Goal: Task Accomplishment & Management: Use online tool/utility

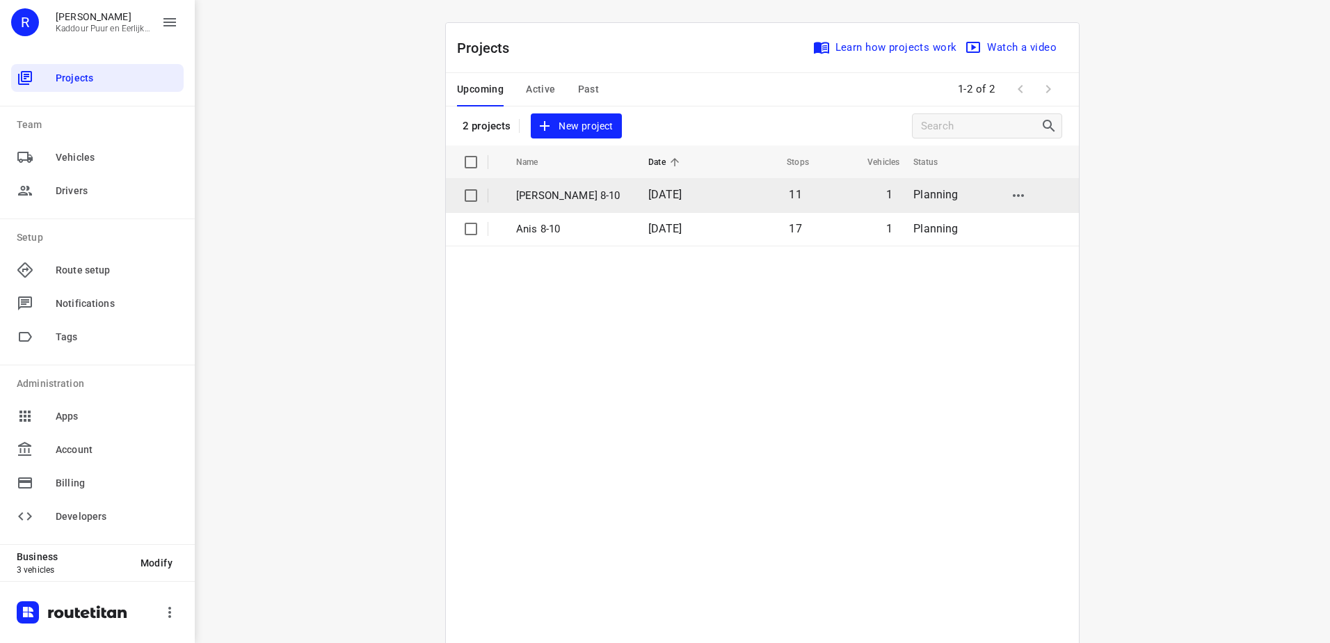
click at [571, 199] on p "[PERSON_NAME] 8-10" at bounding box center [571, 196] width 111 height 16
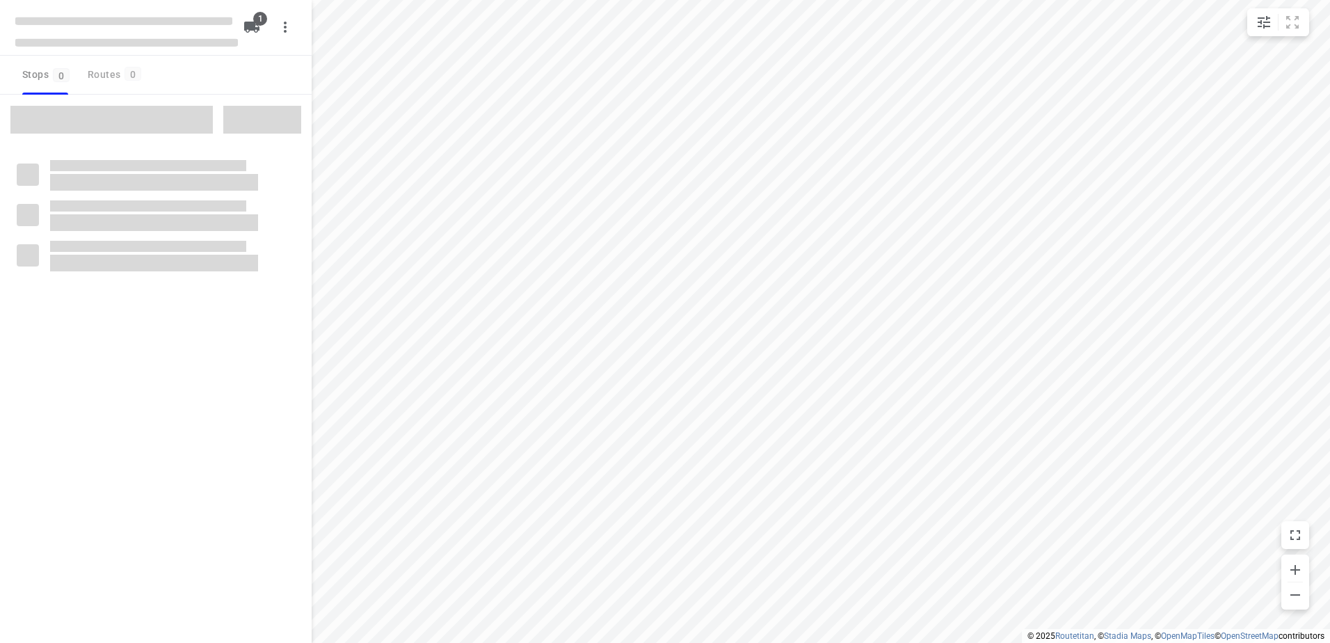
type input "distance"
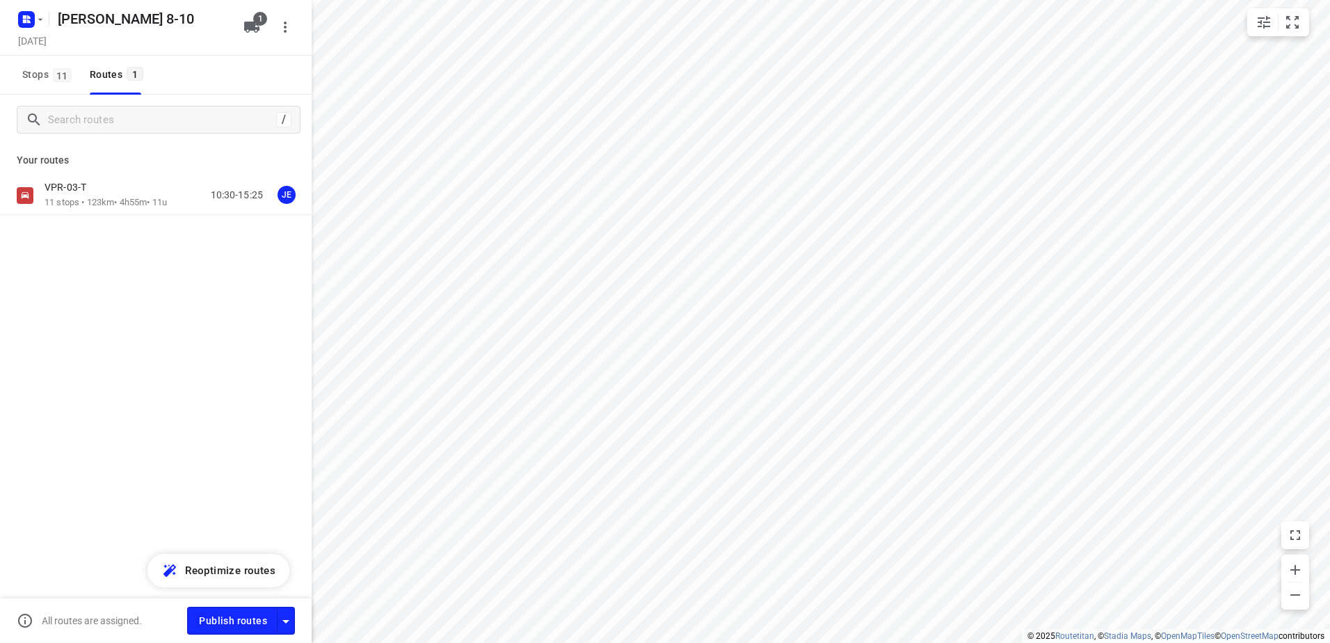
click at [89, 214] on div "VPR-03-T 11 stops • 123km • 4h55m • 11u 10:30-15:25 JE" at bounding box center [156, 195] width 312 height 39
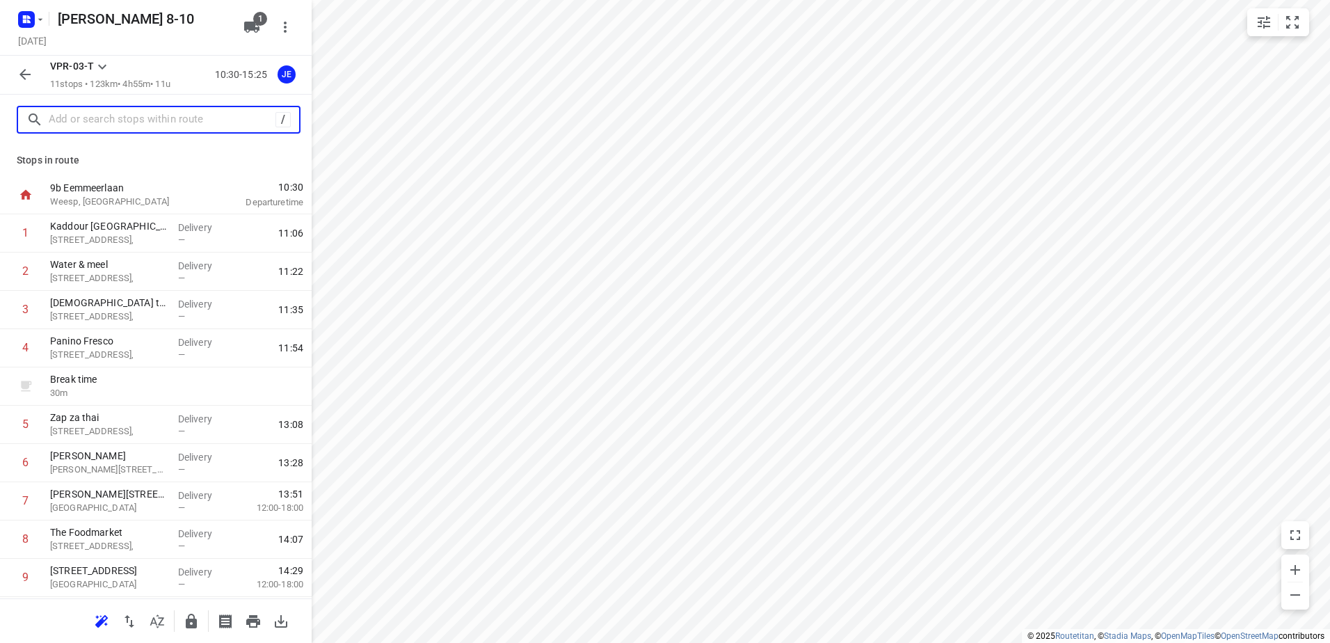
click at [147, 123] on input "text" at bounding box center [162, 120] width 227 height 22
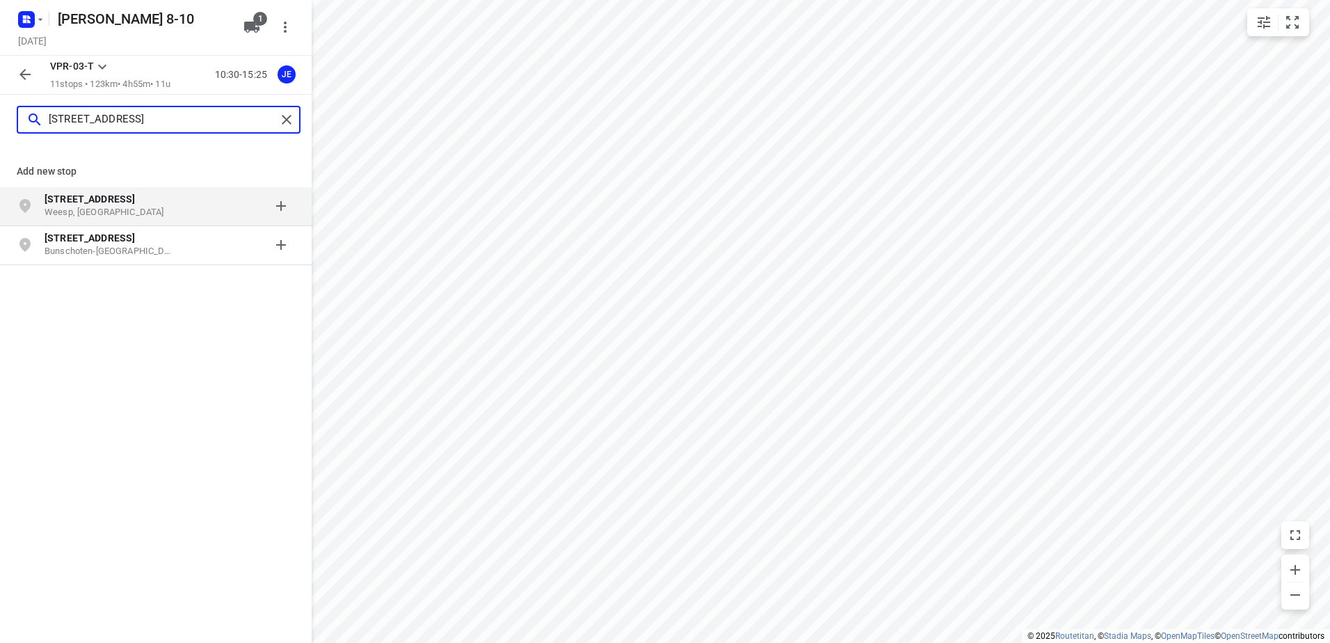
type input "eemmeerlaan 9b"
click at [130, 191] on div "Eemmeerlaan 9b Weesp, Nederland" at bounding box center [156, 206] width 312 height 39
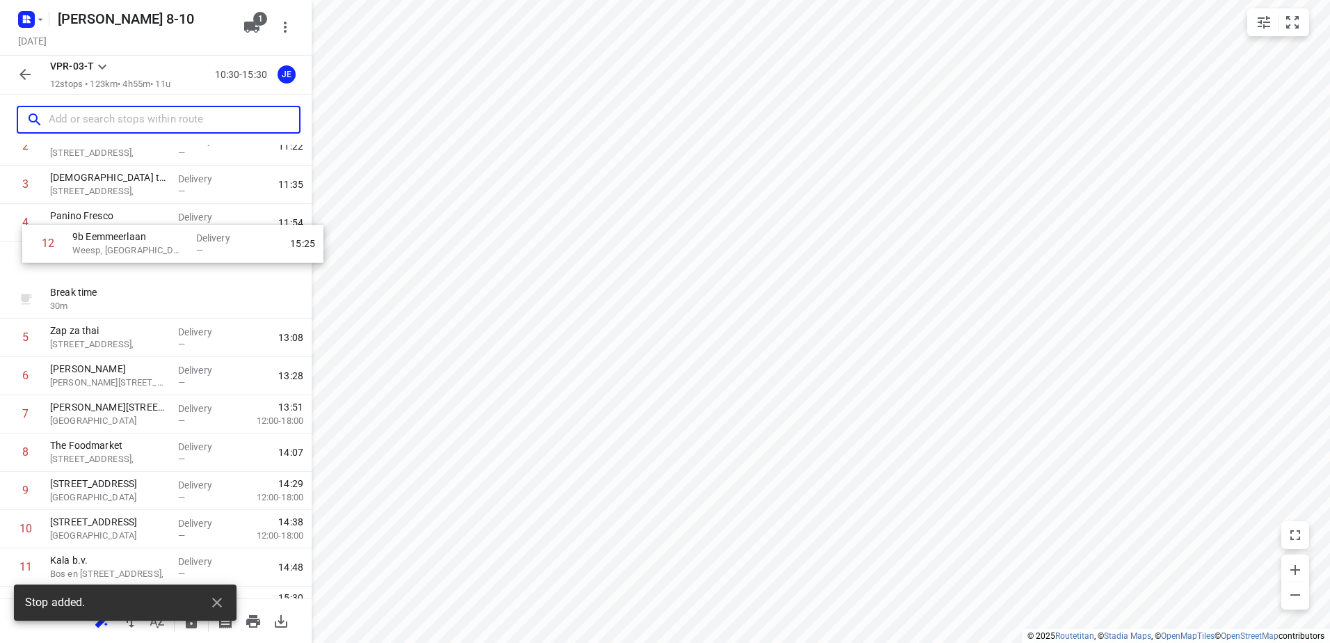
scroll to position [121, 0]
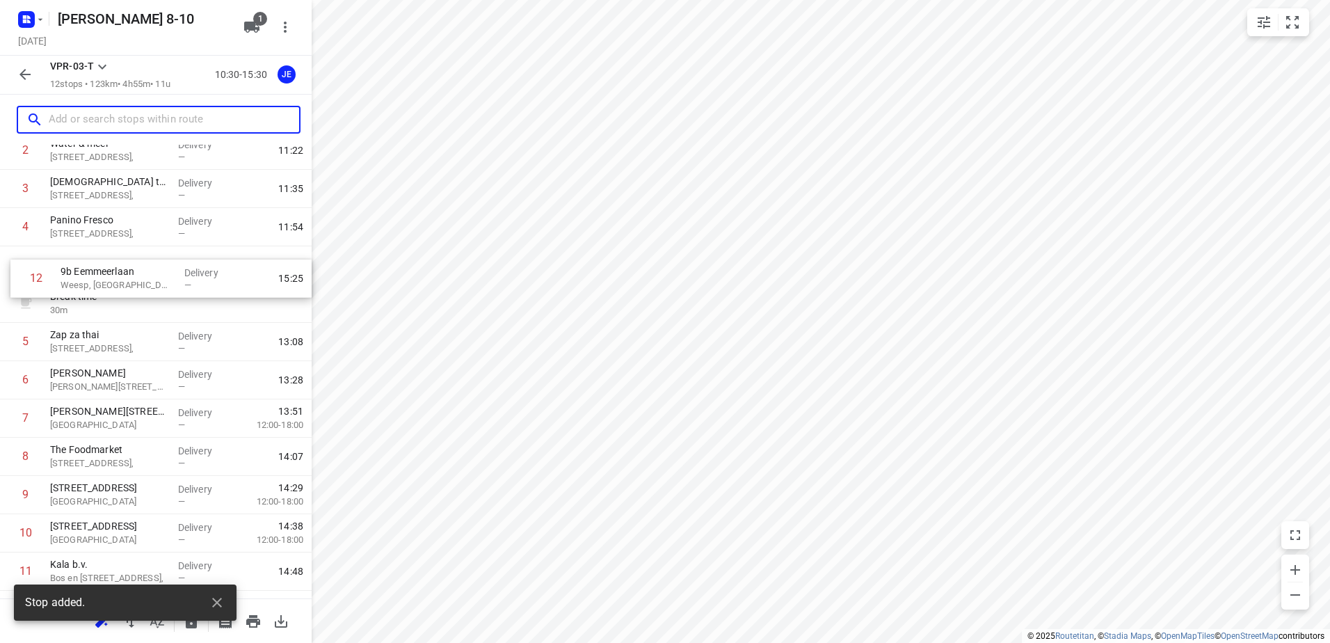
drag, startPoint x: 138, startPoint y: 547, endPoint x: 152, endPoint y: 274, distance: 273.0
click at [152, 274] on div "1 Kaddour Utrecht Haroekoeplein 111, Delivery — 11:06 2 Water & meel Haroekoepl…" at bounding box center [156, 341] width 312 height 497
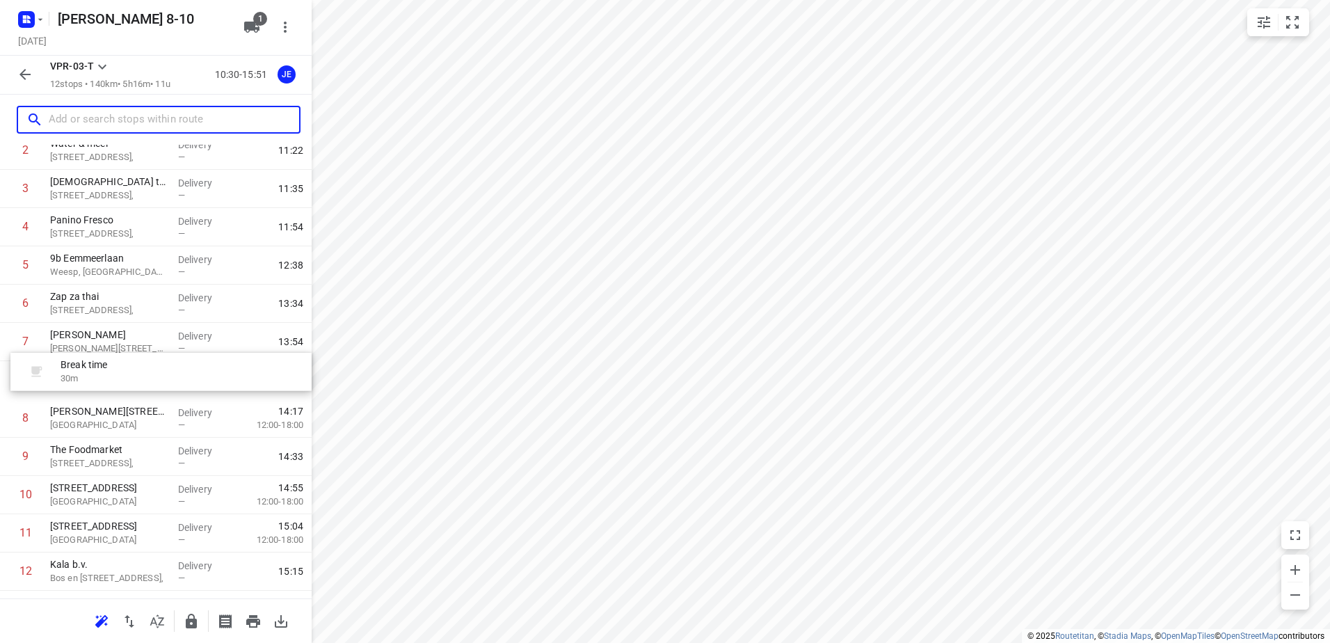
drag, startPoint x: 115, startPoint y: 299, endPoint x: 126, endPoint y: 371, distance: 73.1
click at [126, 371] on div "1 Kaddour Utrecht Haroekoeplein 111, Delivery — 11:06 2 Water & meel Haroekoepl…" at bounding box center [156, 341] width 312 height 497
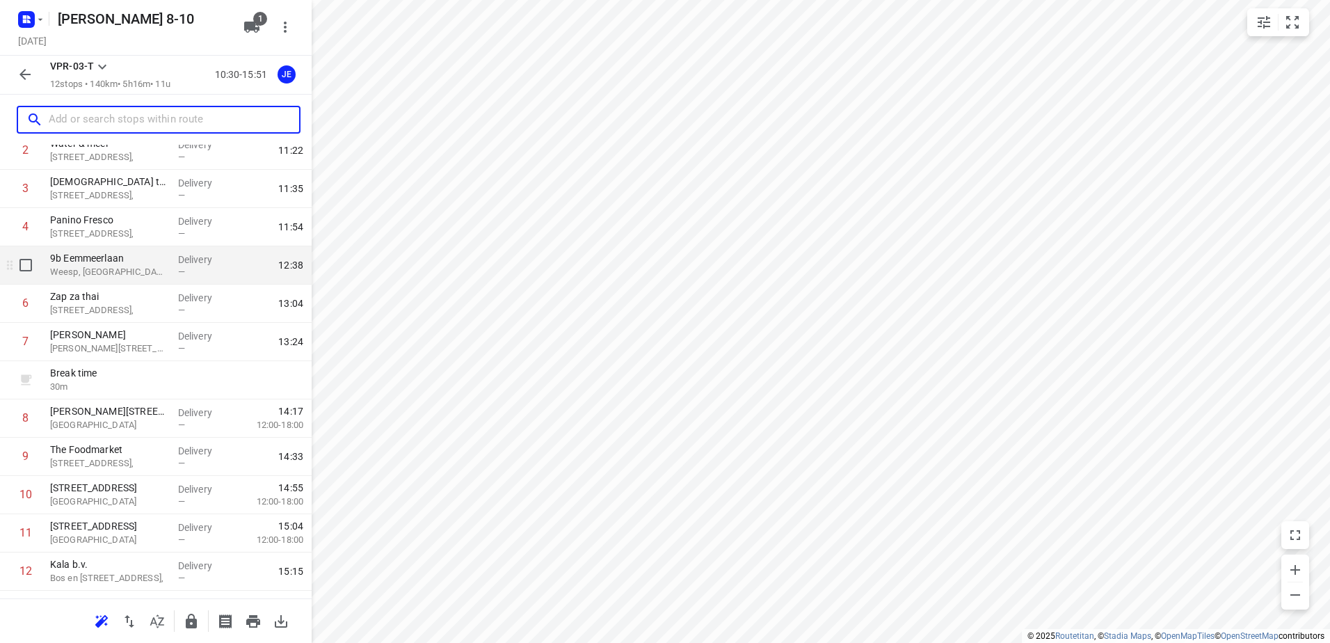
click at [172, 277] on div "Delivery —" at bounding box center [203, 265] width 63 height 38
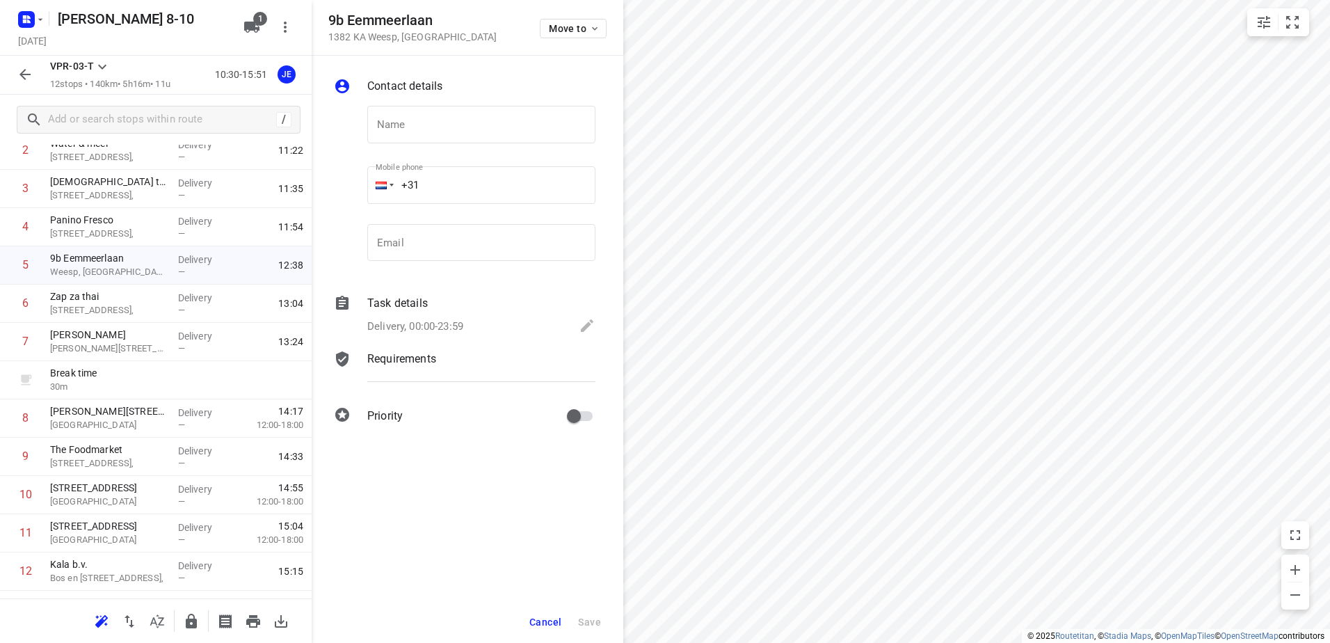
click at [447, 313] on div "Task details Delivery, 00:00-23:59" at bounding box center [481, 315] width 234 height 47
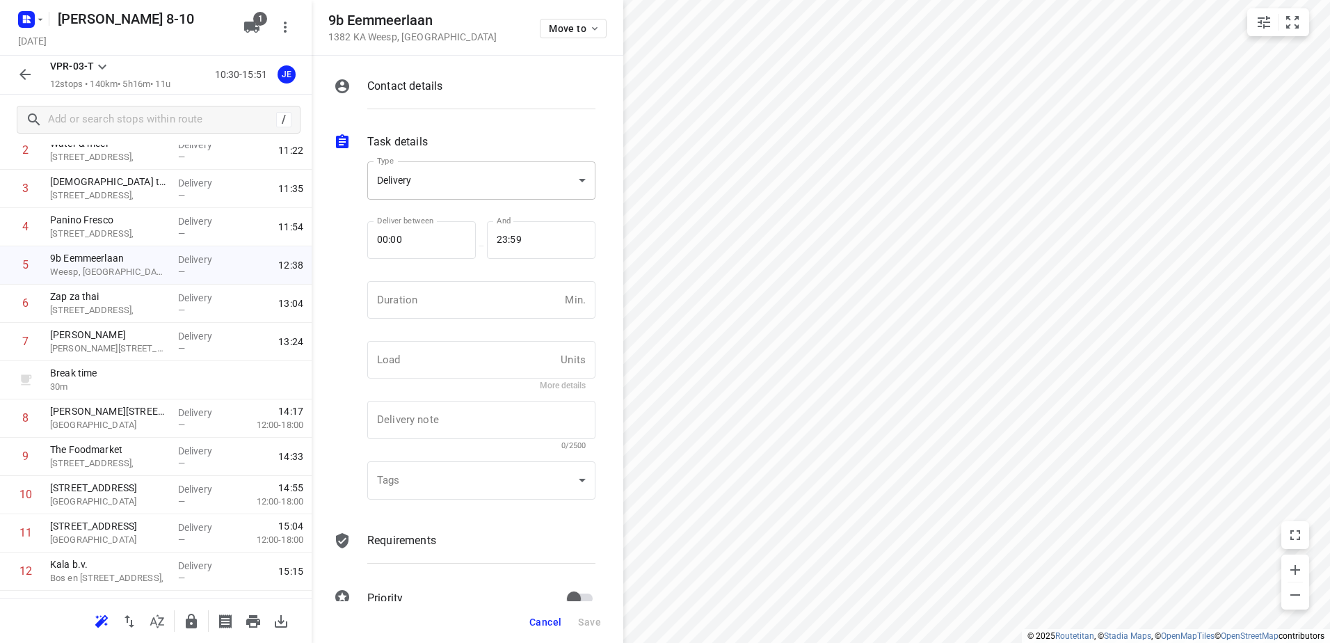
click at [512, 188] on body "i © 2025 Routetitan , © Stadia Maps , © OpenMapTiles © OpenStreetMap contributo…" at bounding box center [665, 321] width 1330 height 643
click at [504, 216] on li "Pickup" at bounding box center [476, 205] width 218 height 25
type input "pickup"
click at [452, 36] on p "1382 KA Weesp , Netherlands" at bounding box center [412, 36] width 168 height 11
click at [458, 87] on div "Contact details" at bounding box center [481, 86] width 228 height 17
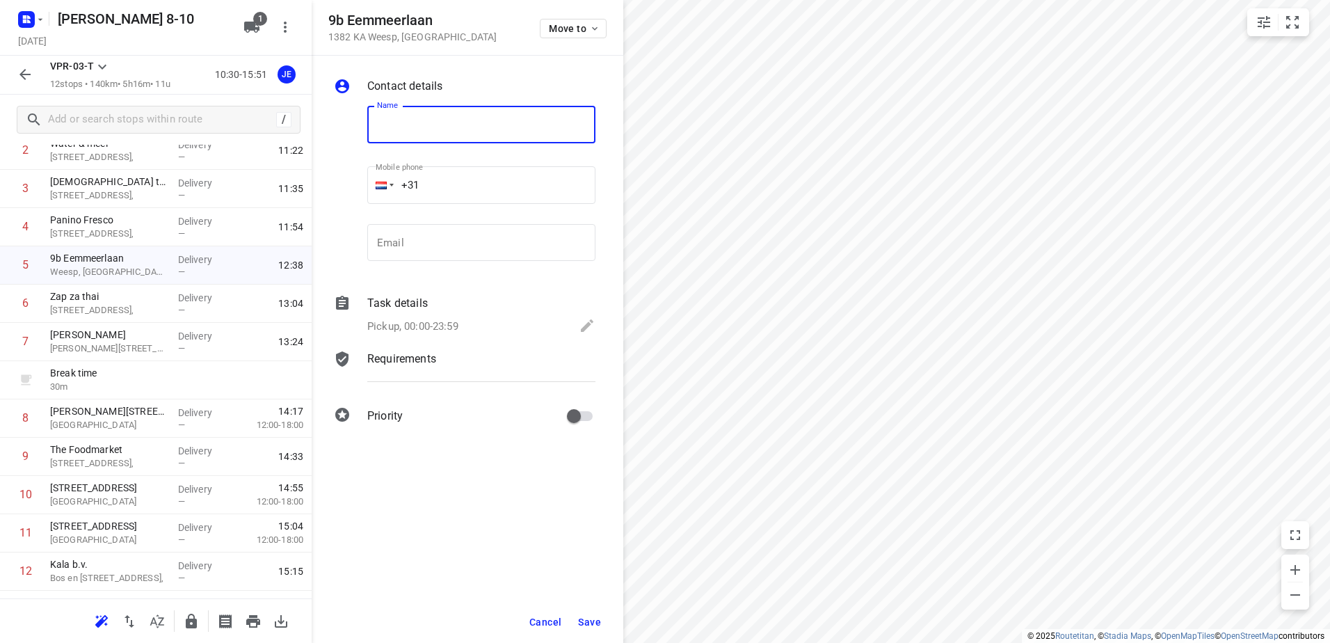
click at [456, 123] on input "text" at bounding box center [481, 125] width 228 height 38
type input "Kaddour Weesp (Ams inladen)"
click at [460, 300] on div "Task details" at bounding box center [481, 303] width 228 height 17
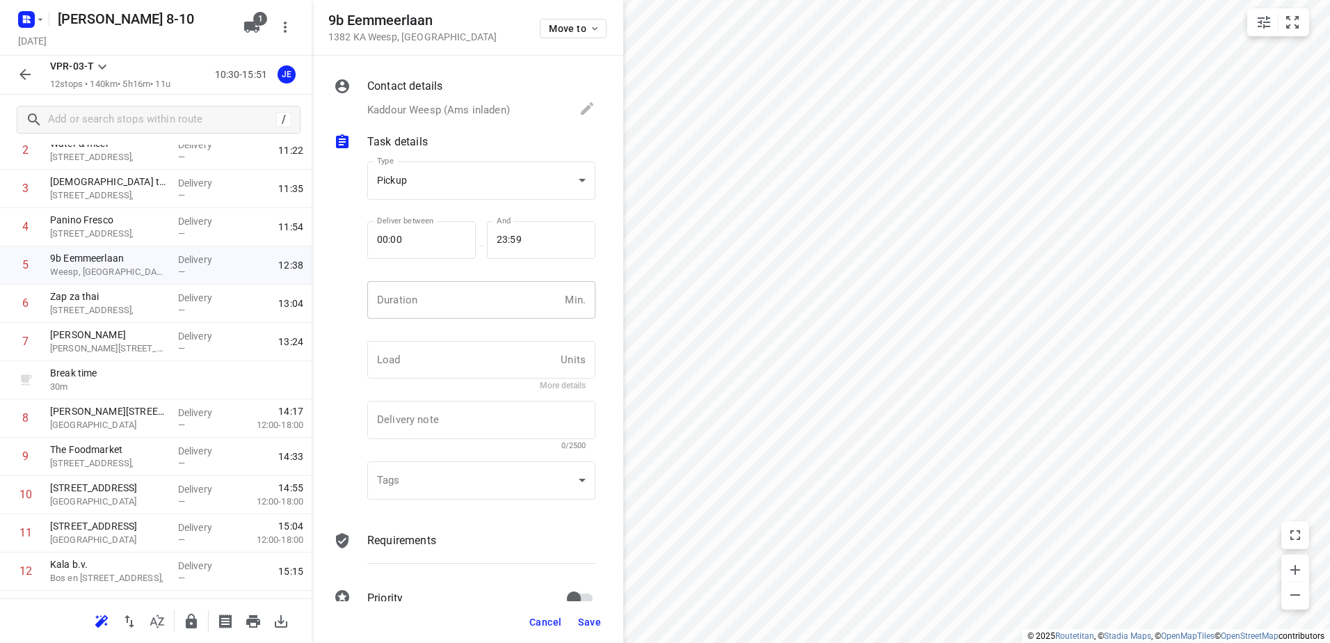
click at [454, 285] on input "number" at bounding box center [463, 300] width 192 height 38
type input "15"
click at [587, 632] on button "Save" at bounding box center [589, 621] width 34 height 25
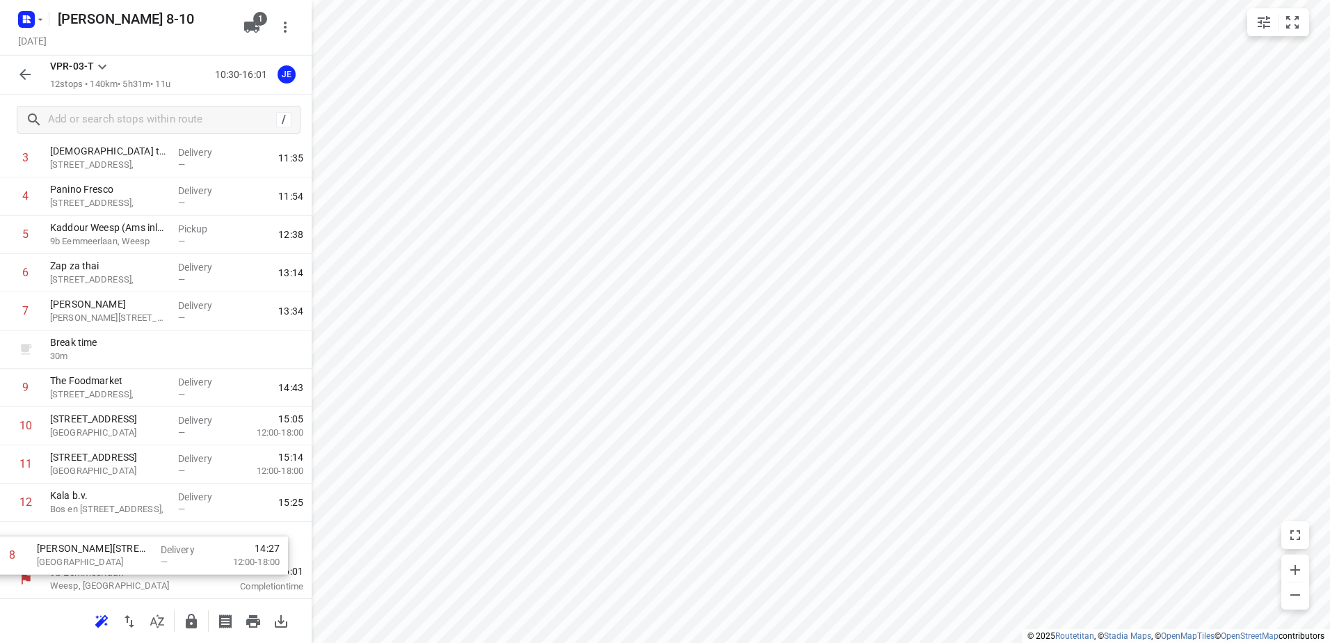
scroll to position [152, 0]
drag, startPoint x: 145, startPoint y: 418, endPoint x: 131, endPoint y: 561, distance: 143.9
click at [131, 561] on div "9b Eemmeerlaan Weesp, Netherlands 10:30 Departure time 1 Kaddour Utrecht Haroek…" at bounding box center [156, 311] width 312 height 574
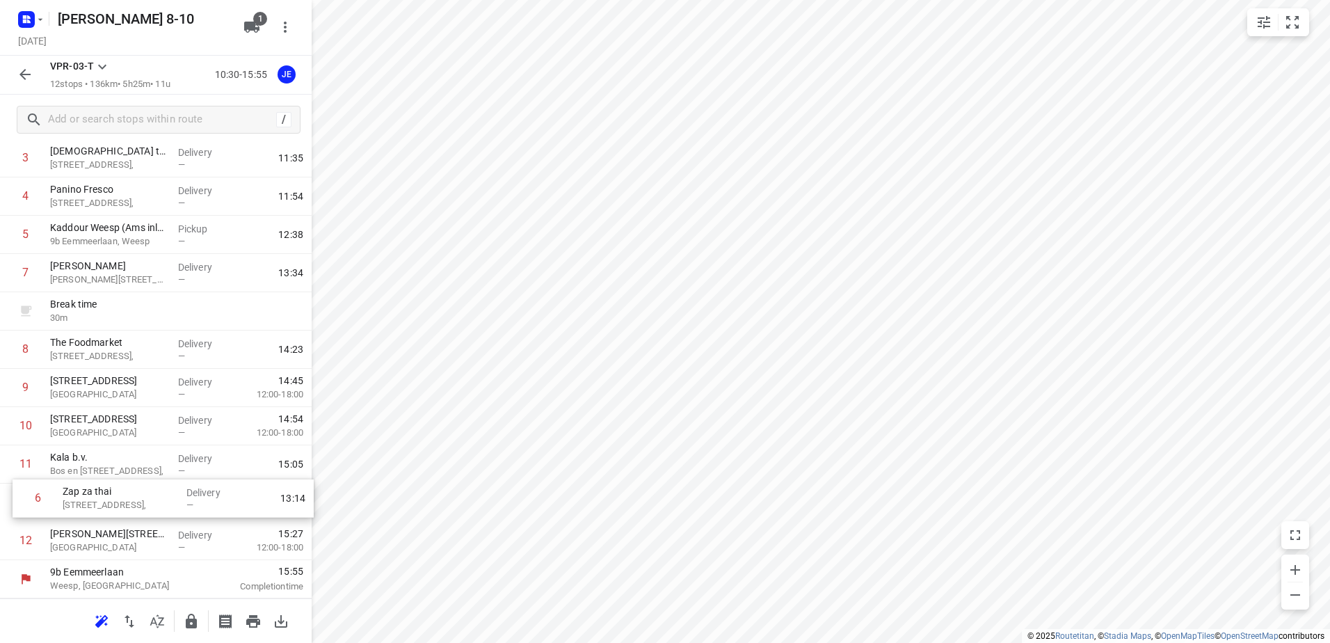
drag, startPoint x: 143, startPoint y: 278, endPoint x: 154, endPoint y: 515, distance: 238.2
click at [154, 515] on div "1 Kaddour Utrecht Haroekoeplein 111, Delivery — 11:06 2 Water & meel Haroekoepl…" at bounding box center [156, 311] width 312 height 497
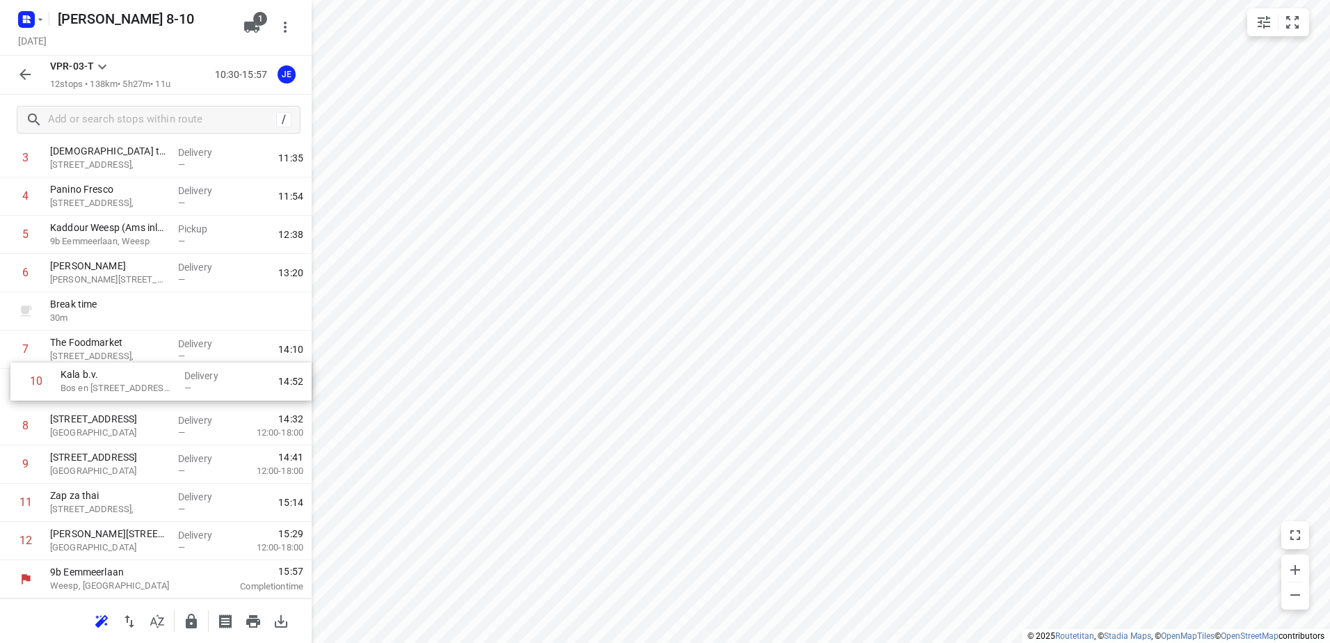
drag, startPoint x: 147, startPoint y: 447, endPoint x: 156, endPoint y: 378, distance: 69.4
click at [156, 378] on div "1 Kaddour Utrecht Haroekoeplein 111, Delivery — 11:06 2 Water & meel Haroekoepl…" at bounding box center [156, 311] width 312 height 497
drag, startPoint x: 133, startPoint y: 464, endPoint x: 141, endPoint y: 411, distance: 53.4
click at [141, 411] on div "1 Kaddour Utrecht Haroekoeplein 111, Delivery — 11:06 2 Water & meel Haroekoepl…" at bounding box center [156, 311] width 312 height 497
click at [32, 70] on icon "button" at bounding box center [25, 74] width 17 height 17
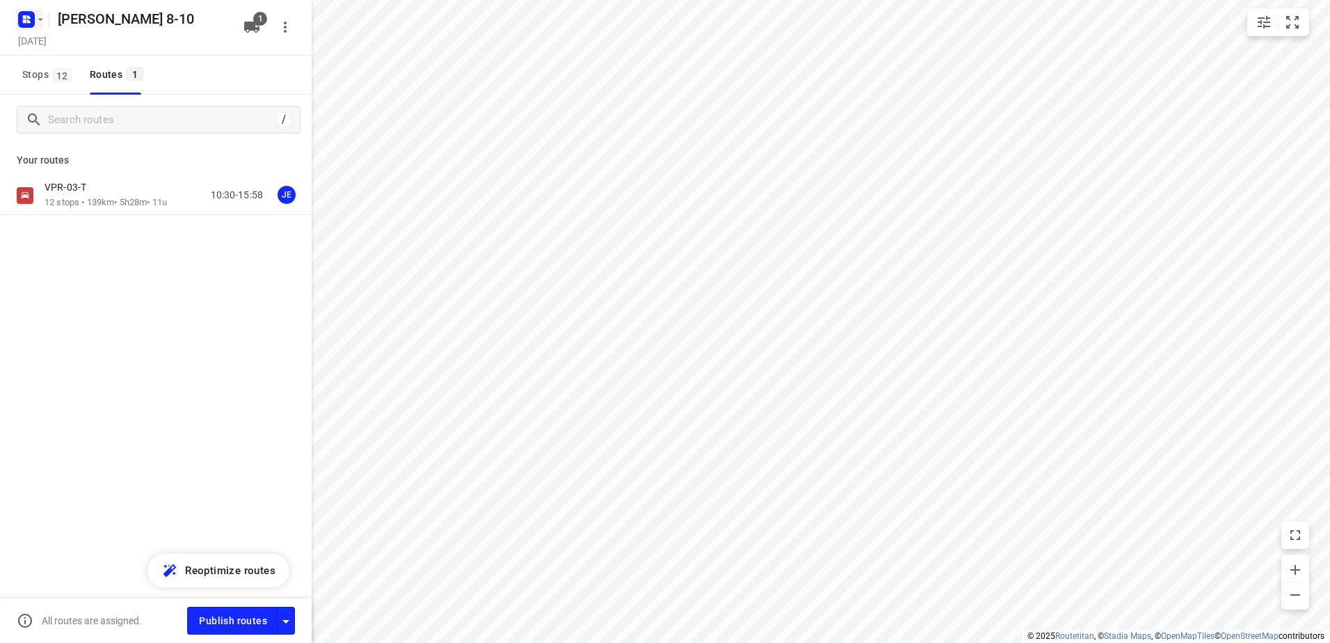
click at [24, 26] on rect "button" at bounding box center [26, 19] width 17 height 17
click at [81, 49] on p "Back to projects" at bounding box center [86, 49] width 78 height 16
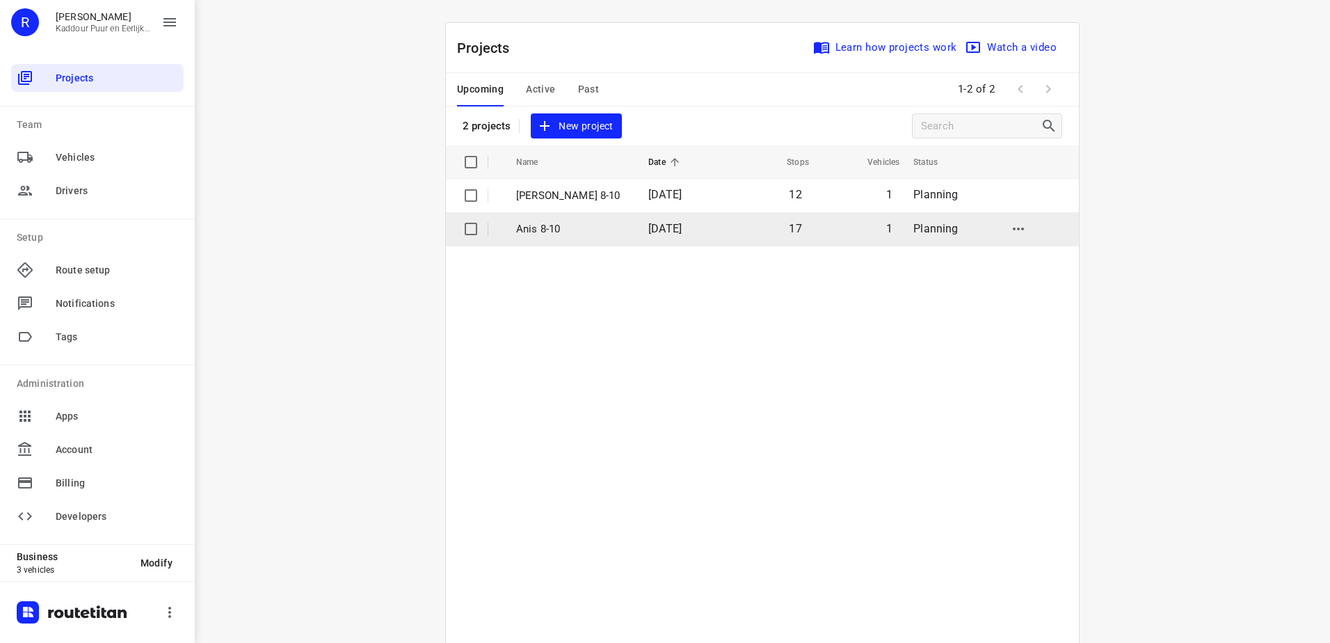
click at [588, 230] on p "Anis 8-10" at bounding box center [571, 229] width 111 height 16
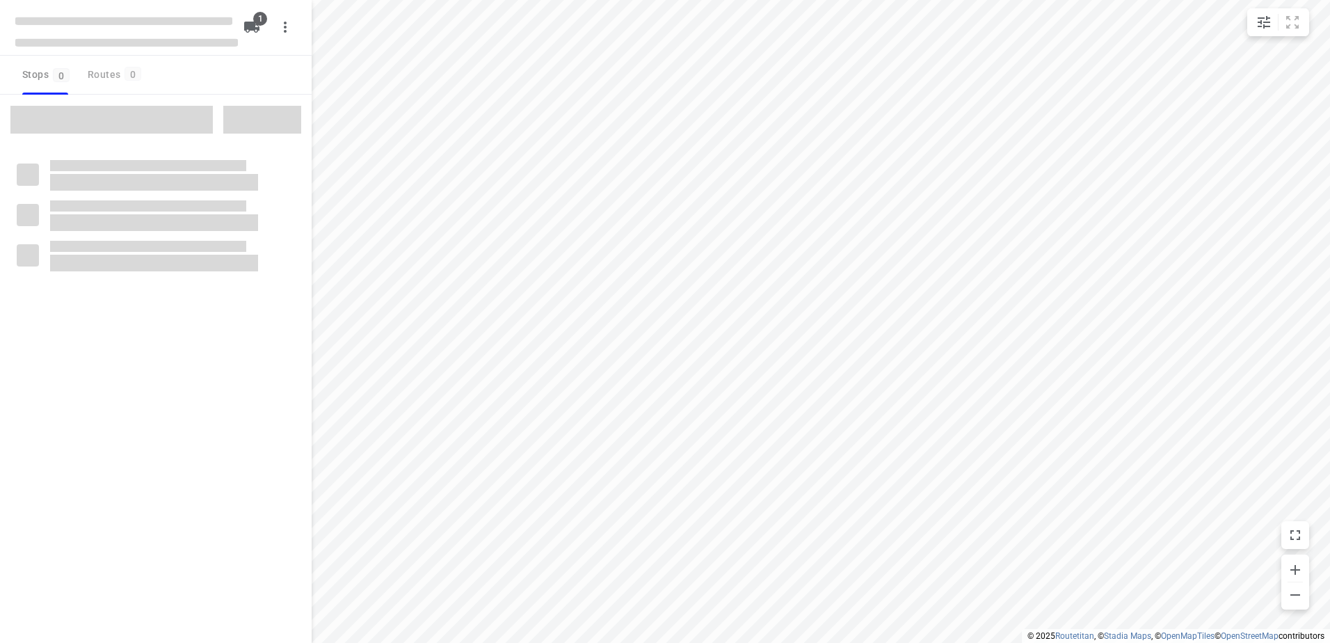
type input "distance"
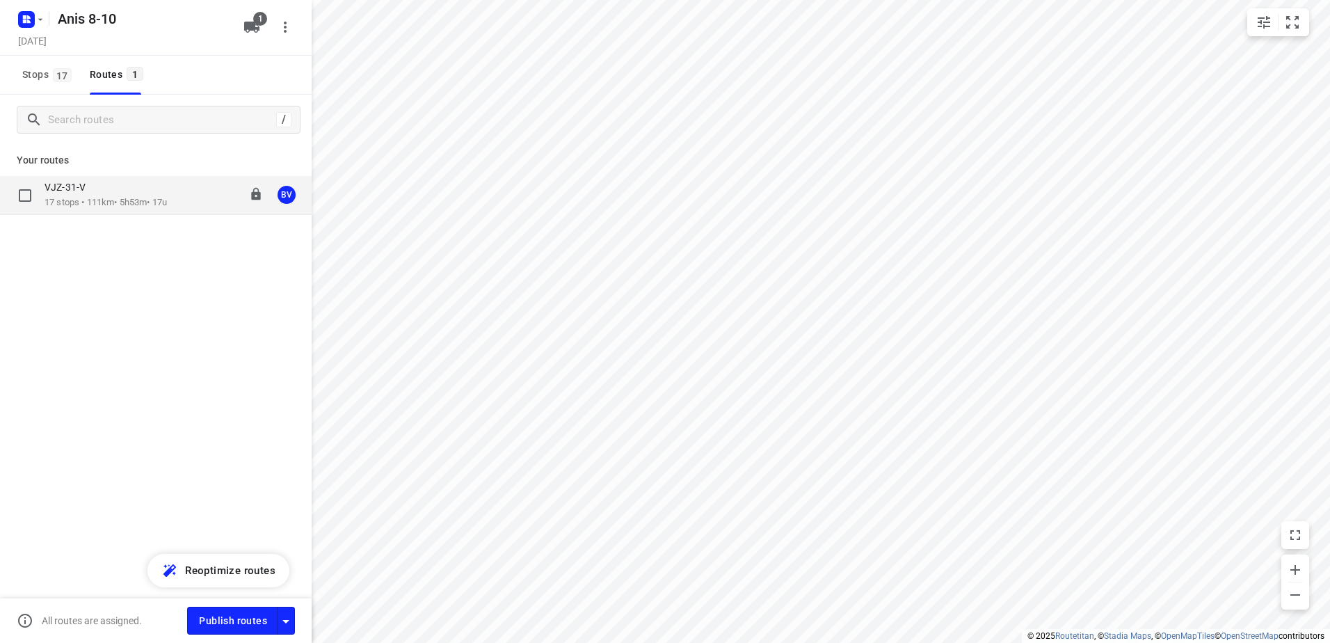
click at [102, 202] on p "17 stops • 111km • 5h53m • 17u" at bounding box center [106, 202] width 122 height 13
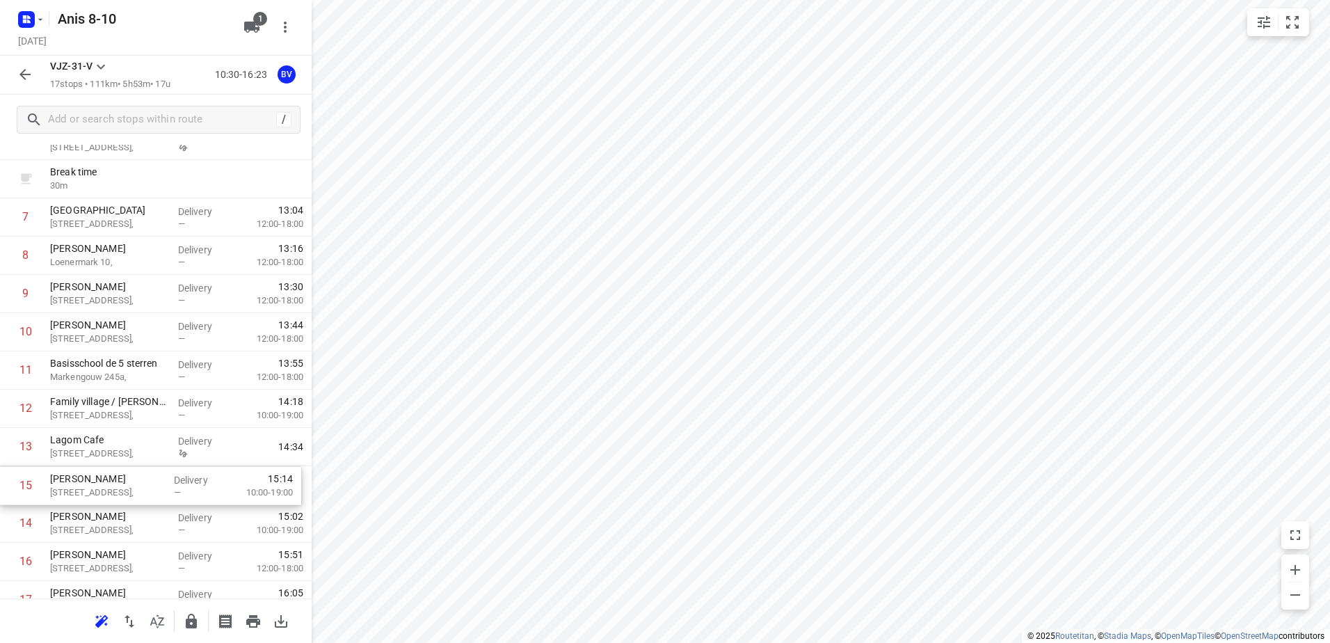
scroll to position [287, 0]
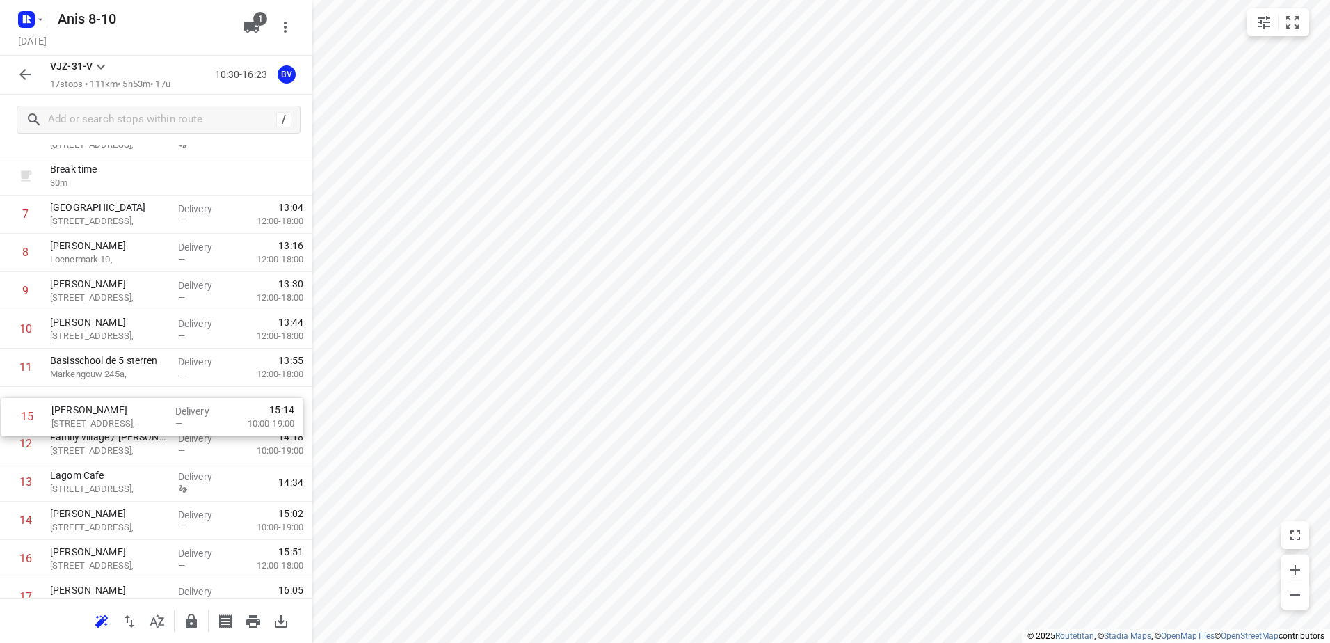
drag, startPoint x: 152, startPoint y: 540, endPoint x: 153, endPoint y: 423, distance: 117.6
click at [153, 423] on div "1 Kaddour IJburg Pampuslaan 22, Delivery 10:41 2 Koh Asian Foodbar IJburg Krijn…" at bounding box center [156, 272] width 312 height 689
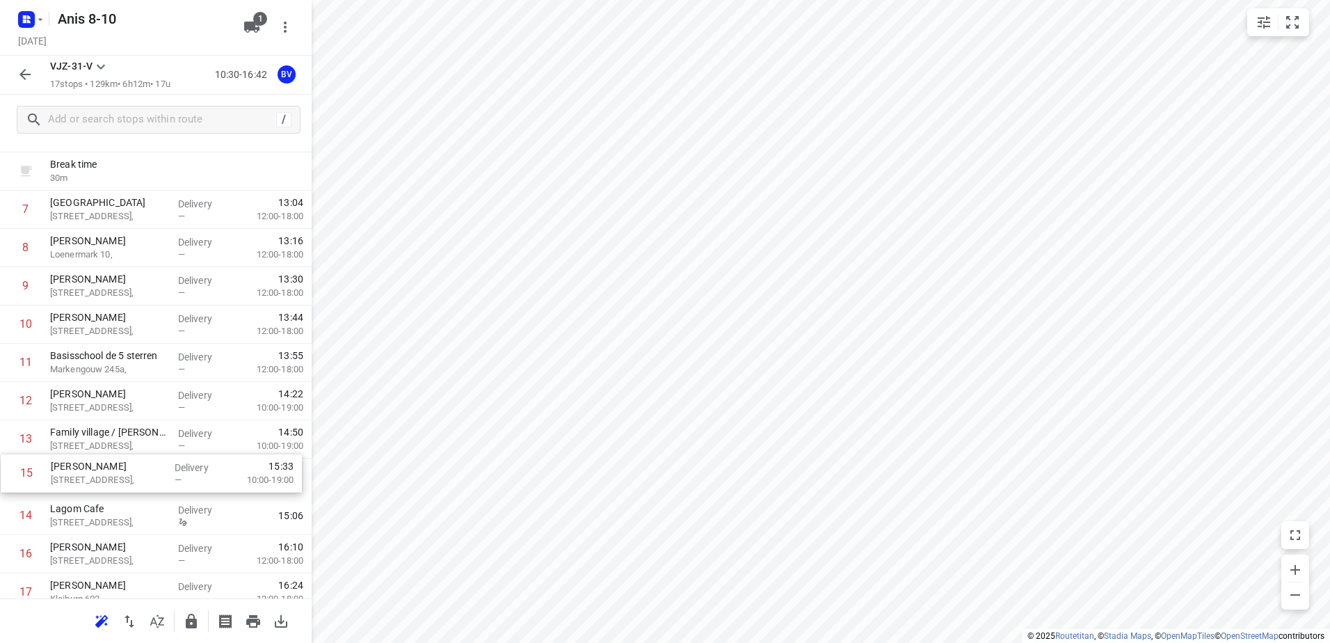
scroll to position [293, 0]
drag, startPoint x: 156, startPoint y: 523, endPoint x: 156, endPoint y: 430, distance: 93.2
click at [156, 430] on div "1 Kaddour IJburg Pampuslaan 22, Delivery 10:41 2 Koh Asian Foodbar IJburg Krijn…" at bounding box center [156, 265] width 312 height 689
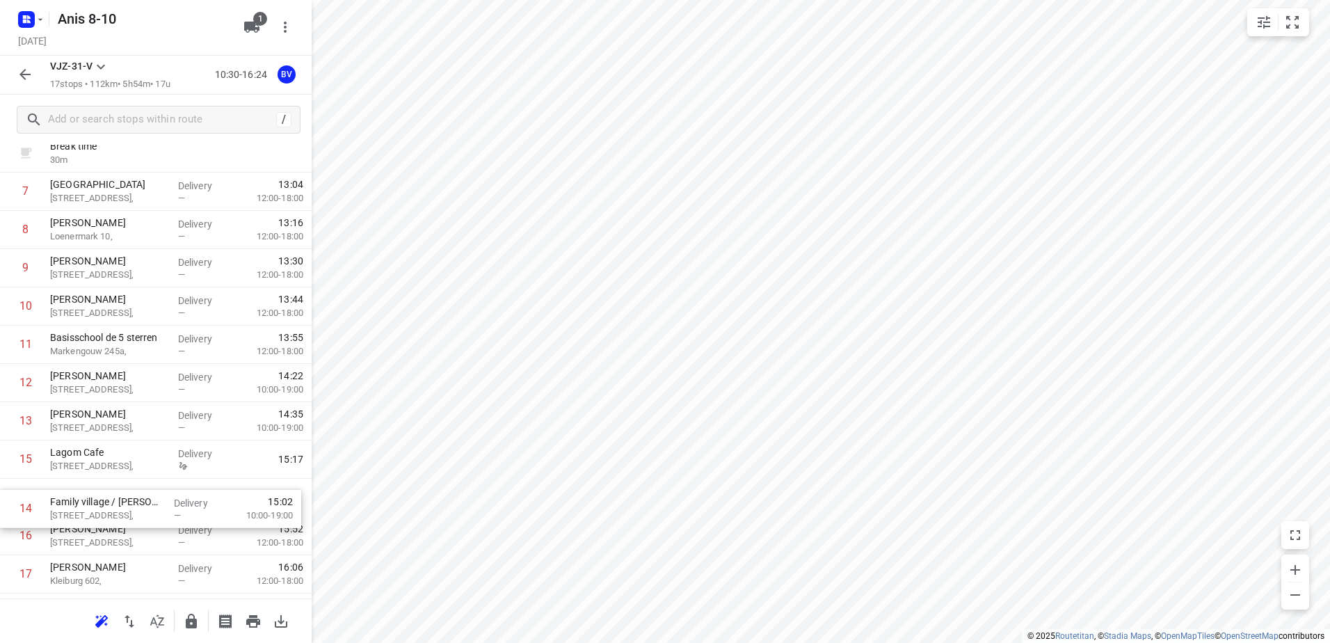
drag, startPoint x: 143, startPoint y: 466, endPoint x: 143, endPoint y: 505, distance: 39.0
click at [143, 505] on div "1 Kaddour IJburg Pampuslaan 22, Delivery 10:41 2 Koh Asian Foodbar IJburg Krijn…" at bounding box center [156, 249] width 312 height 689
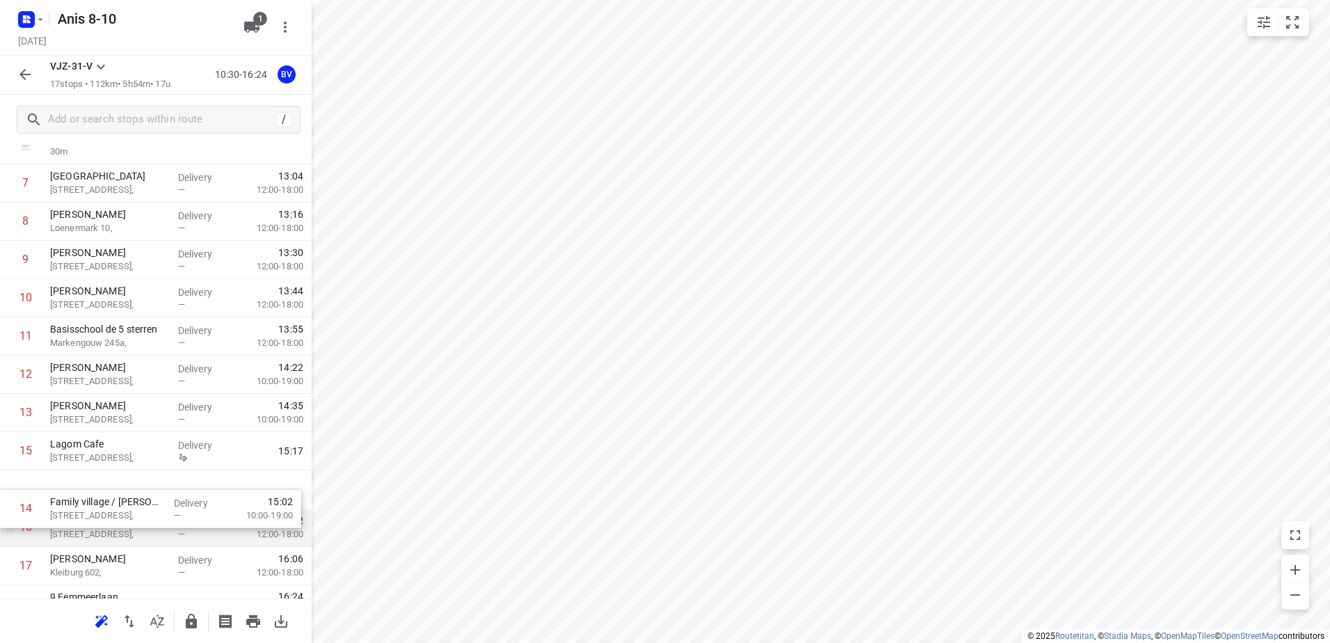
click at [143, 527] on p "[STREET_ADDRESS]," at bounding box center [108, 534] width 117 height 14
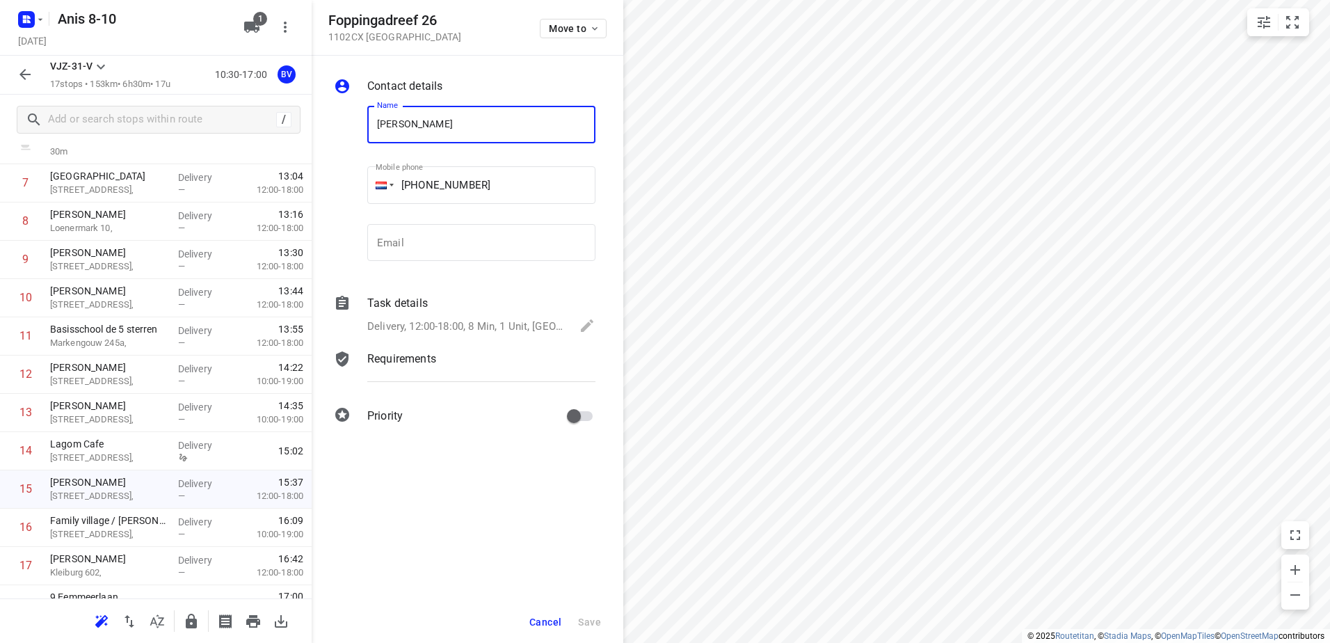
click at [533, 614] on button "Cancel" at bounding box center [545, 621] width 43 height 25
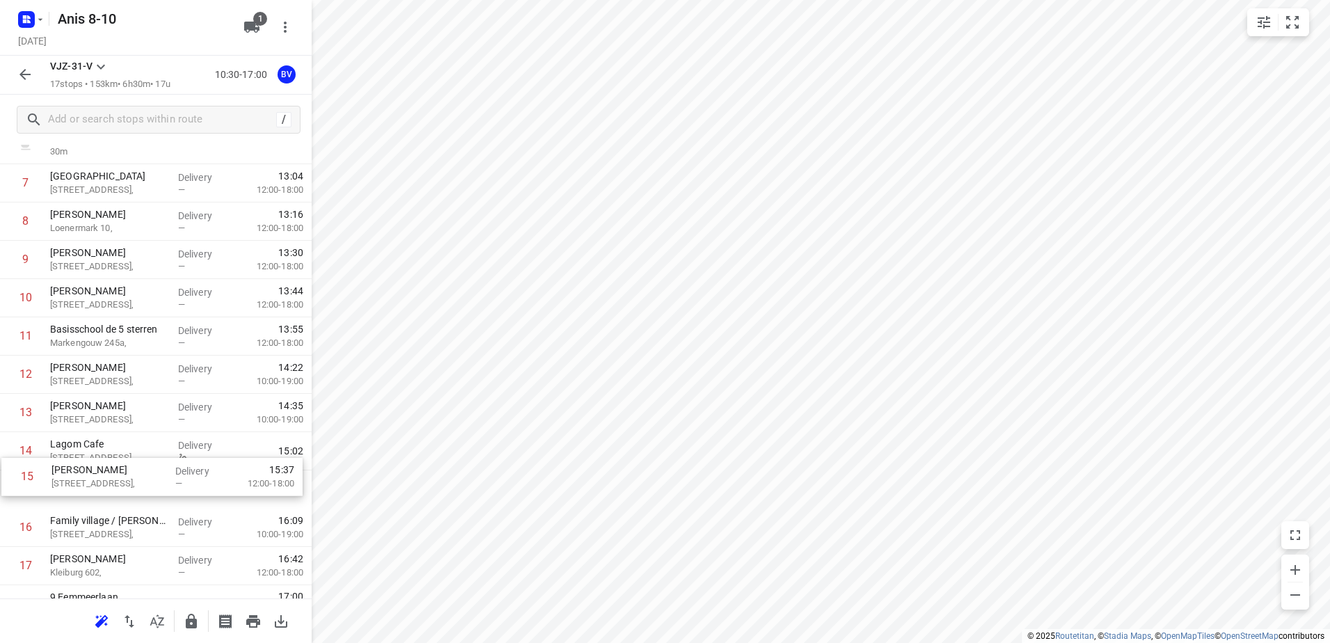
drag, startPoint x: 172, startPoint y: 486, endPoint x: 174, endPoint y: 468, distance: 18.1
click at [174, 468] on div "1 Kaddour IJburg Pampuslaan 22, Delivery 10:41 2 Koh Asian Foodbar IJburg Krijn…" at bounding box center [156, 240] width 312 height 689
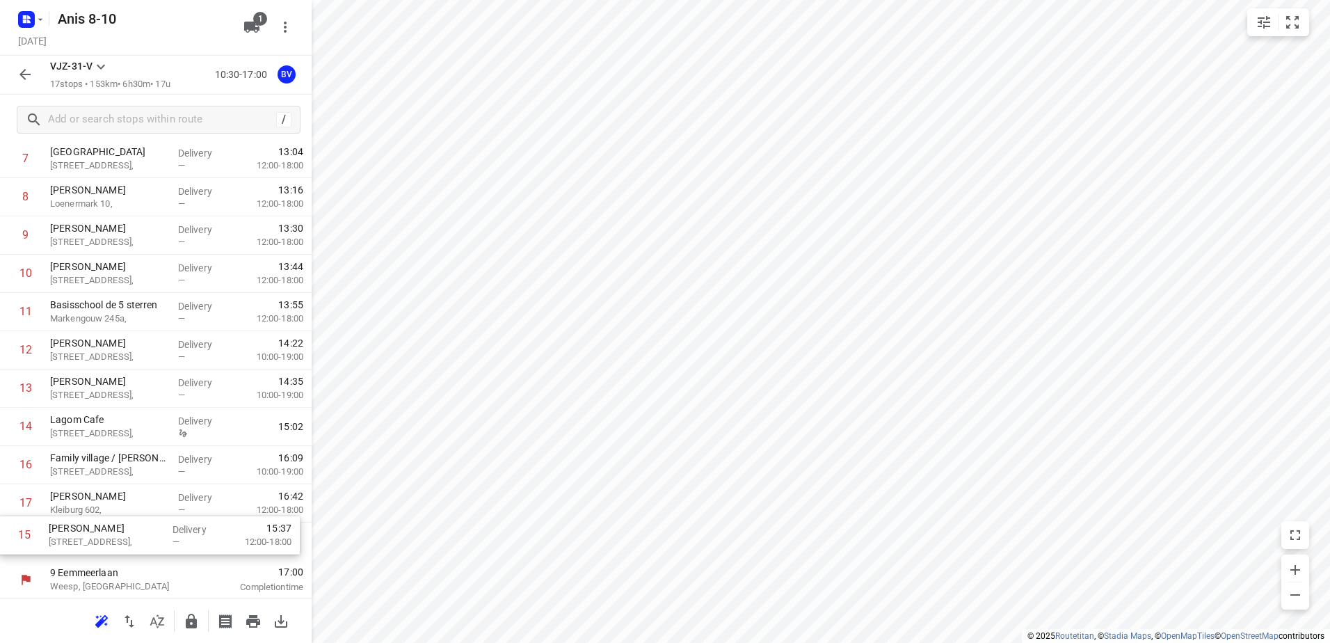
drag, startPoint x: 172, startPoint y: 501, endPoint x: 170, endPoint y: 554, distance: 52.9
click at [170, 554] on div "1 Kaddour IJburg Pampuslaan 22, Delivery 10:41 2 Koh Asian Foodbar IJburg Krijn…" at bounding box center [156, 216] width 312 height 689
drag, startPoint x: 220, startPoint y: 513, endPoint x: 218, endPoint y: 542, distance: 28.6
click at [218, 542] on div "1 Kaddour IJburg Pampuslaan 22, Delivery 10:41 2 Koh Asian Foodbar IJburg Krijn…" at bounding box center [156, 216] width 312 height 689
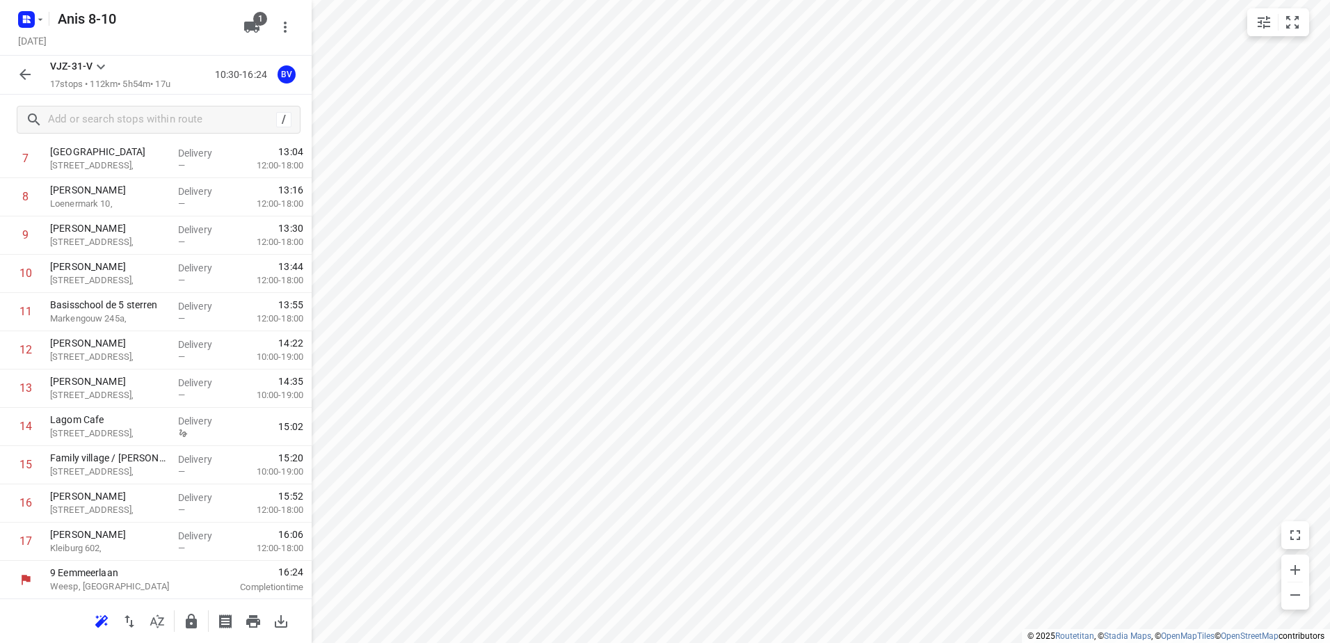
drag, startPoint x: 218, startPoint y: 542, endPoint x: 232, endPoint y: 495, distance: 48.6
click at [232, 495] on div "1 Kaddour IJburg Pampuslaan 22, Delivery 10:41 2 Koh Asian Foodbar IJburg Krijn…" at bounding box center [156, 216] width 312 height 689
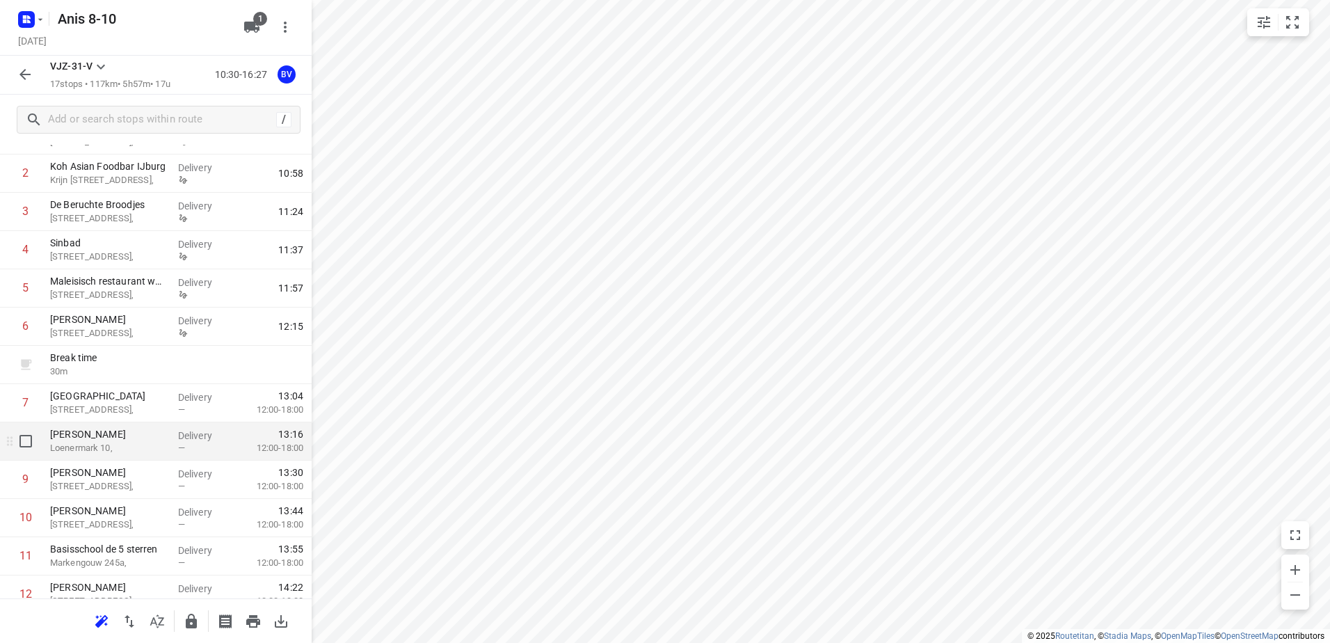
scroll to position [64, 0]
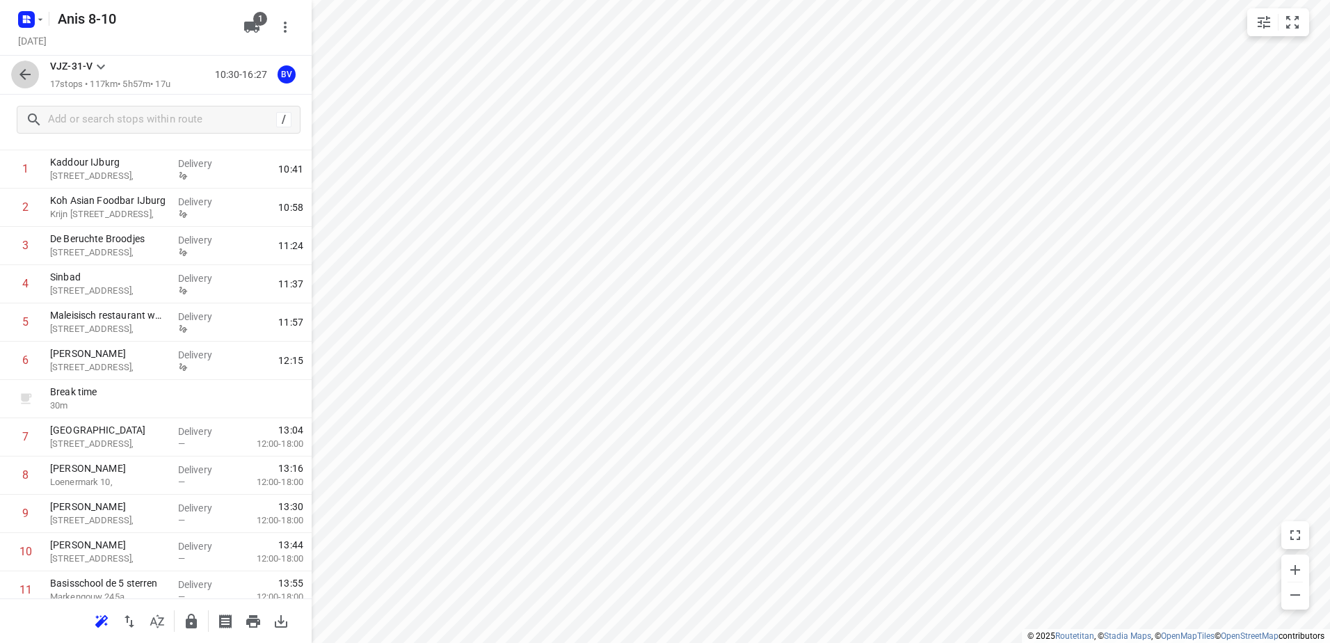
click at [35, 72] on button "button" at bounding box center [25, 75] width 28 height 28
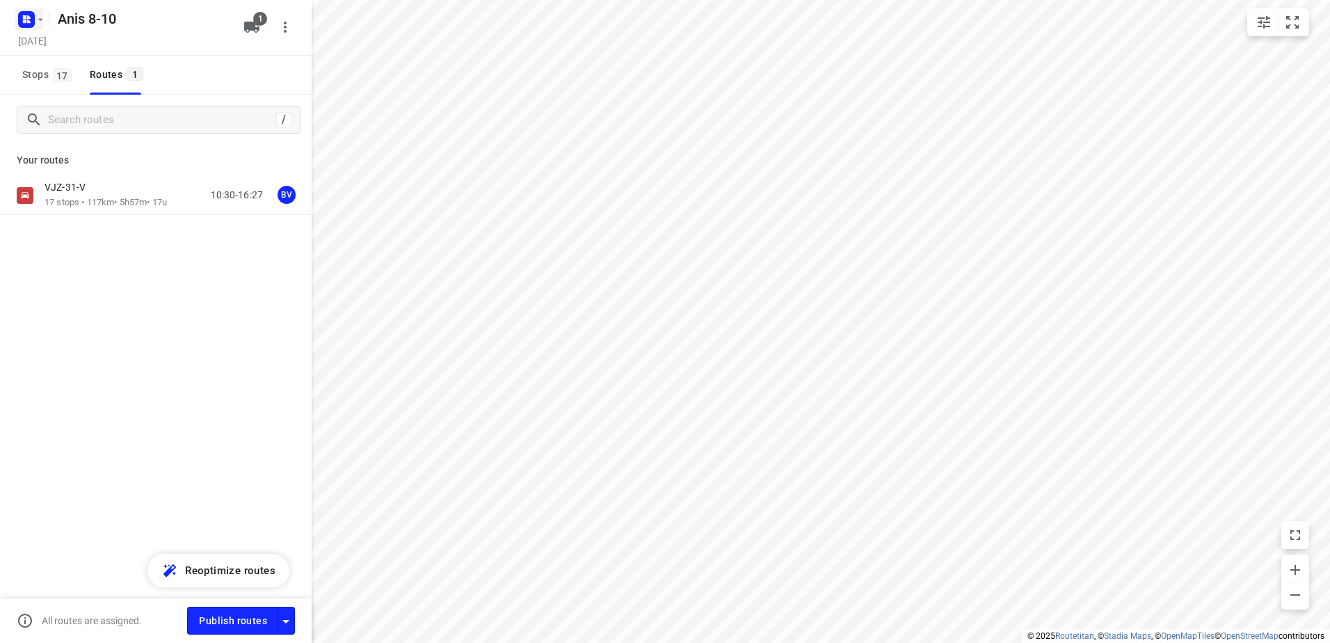
click at [32, 22] on rect "button" at bounding box center [26, 19] width 17 height 17
click at [59, 54] on p "Back to projects" at bounding box center [86, 49] width 78 height 16
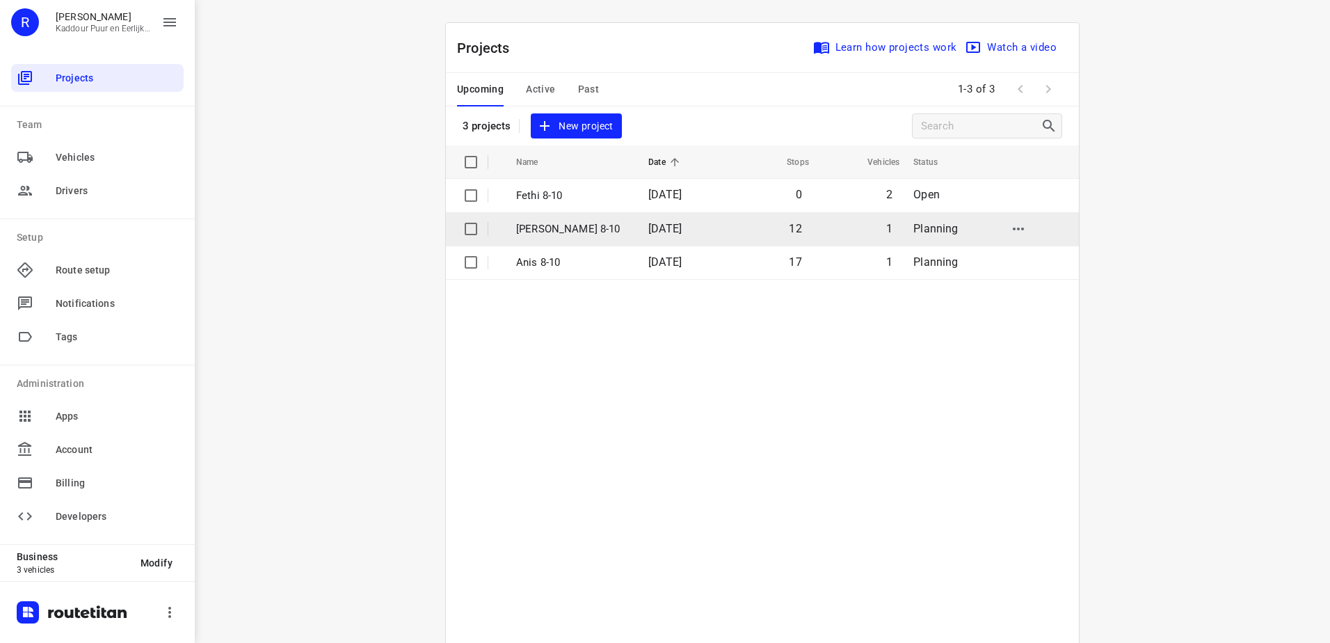
click at [588, 240] on td "[PERSON_NAME] 8-10" at bounding box center [569, 228] width 135 height 33
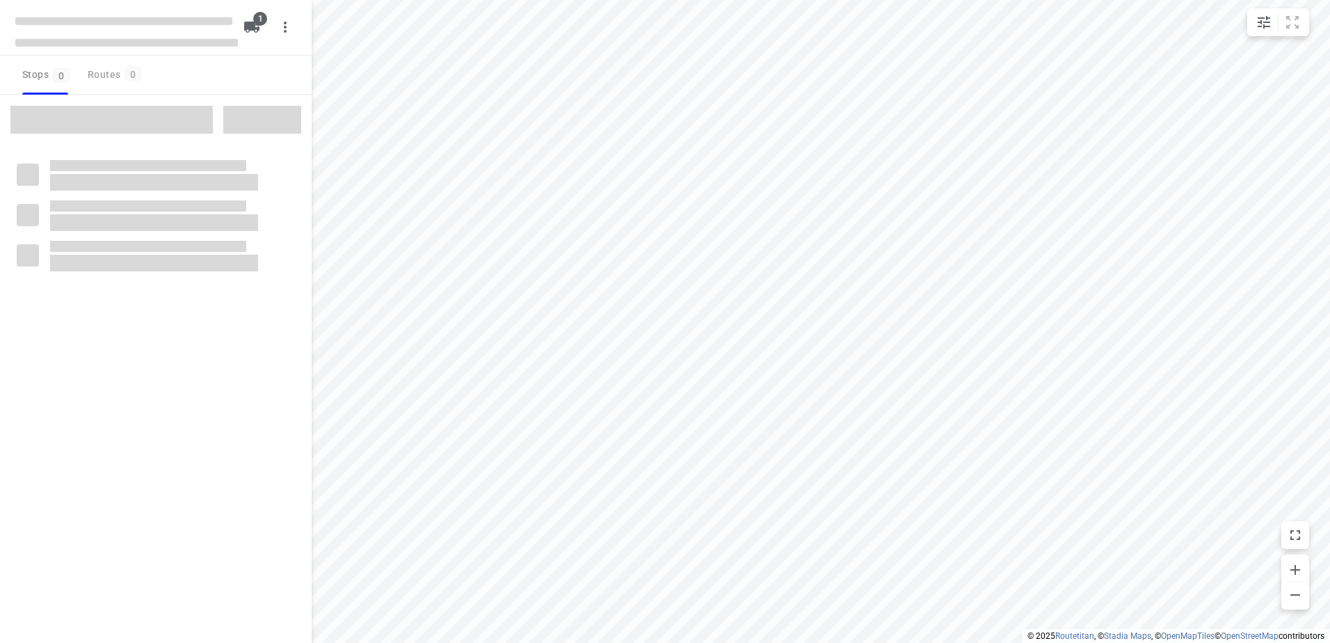
type input "distance"
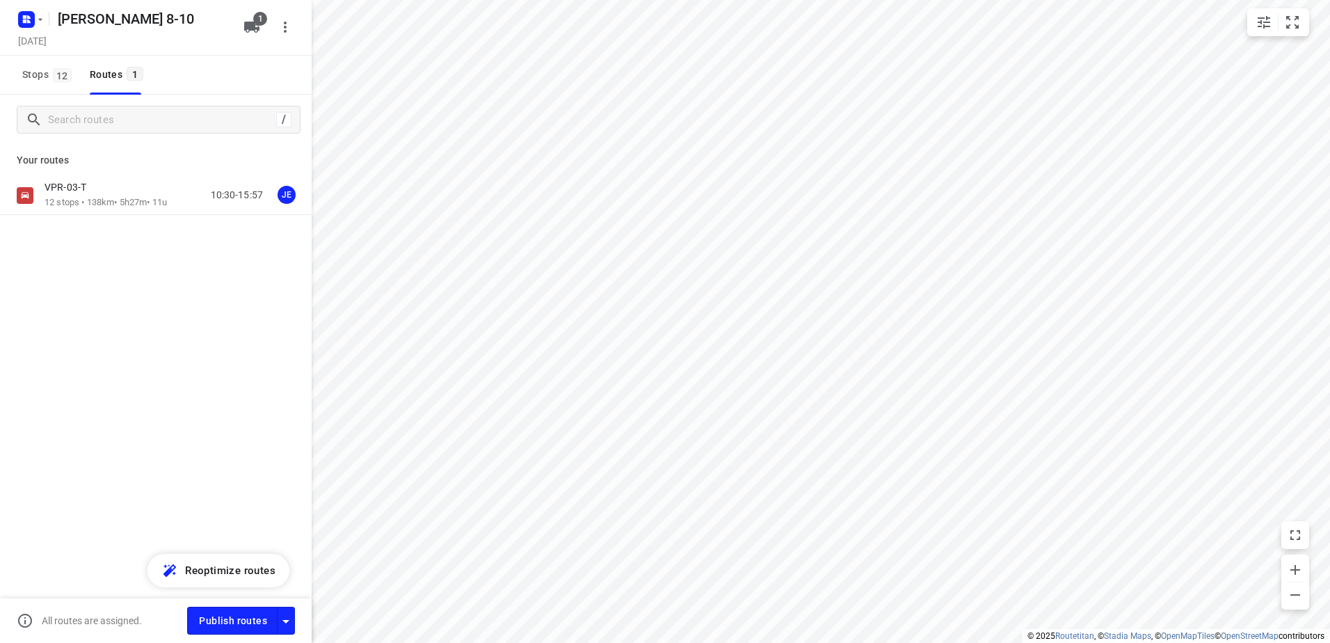
click at [134, 202] on p "12 stops • 138km • 5h27m • 11u" at bounding box center [106, 202] width 122 height 13
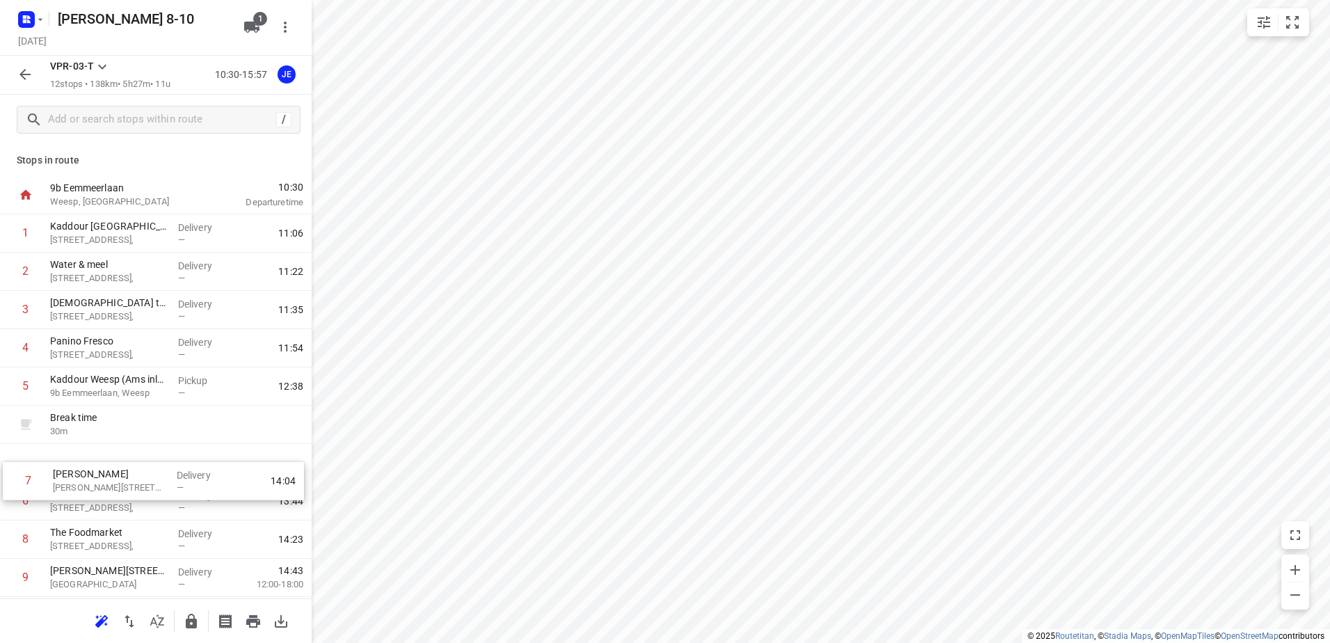
scroll to position [1, 0]
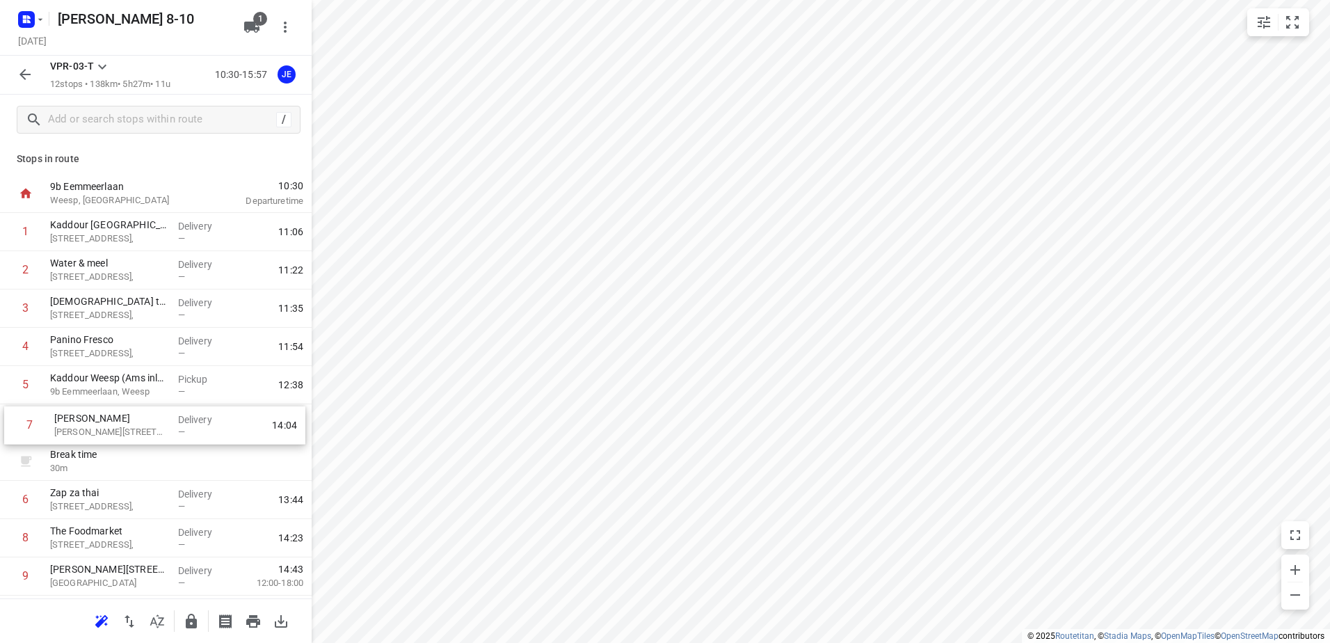
drag, startPoint x: 121, startPoint y: 504, endPoint x: 127, endPoint y: 421, distance: 83.7
click at [127, 421] on div "1 Kaddour Utrecht Haroekoeplein 111, Delivery — 11:06 2 Water & meel Haroekoepl…" at bounding box center [156, 461] width 312 height 497
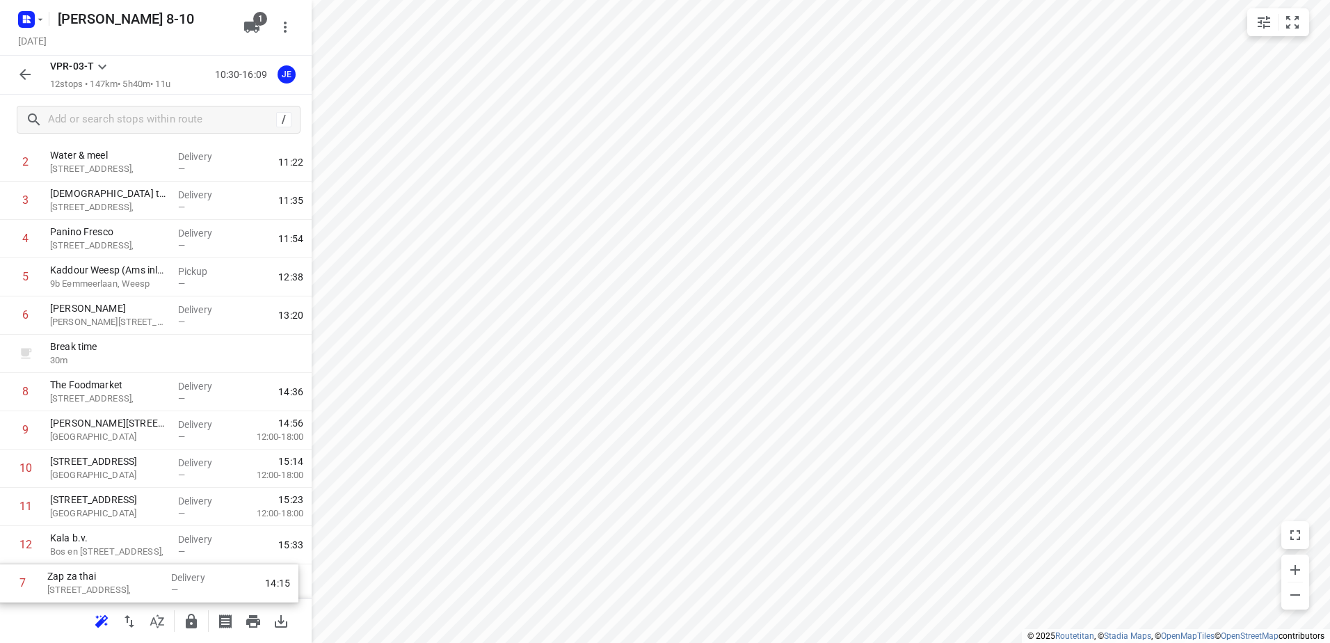
scroll to position [152, 0]
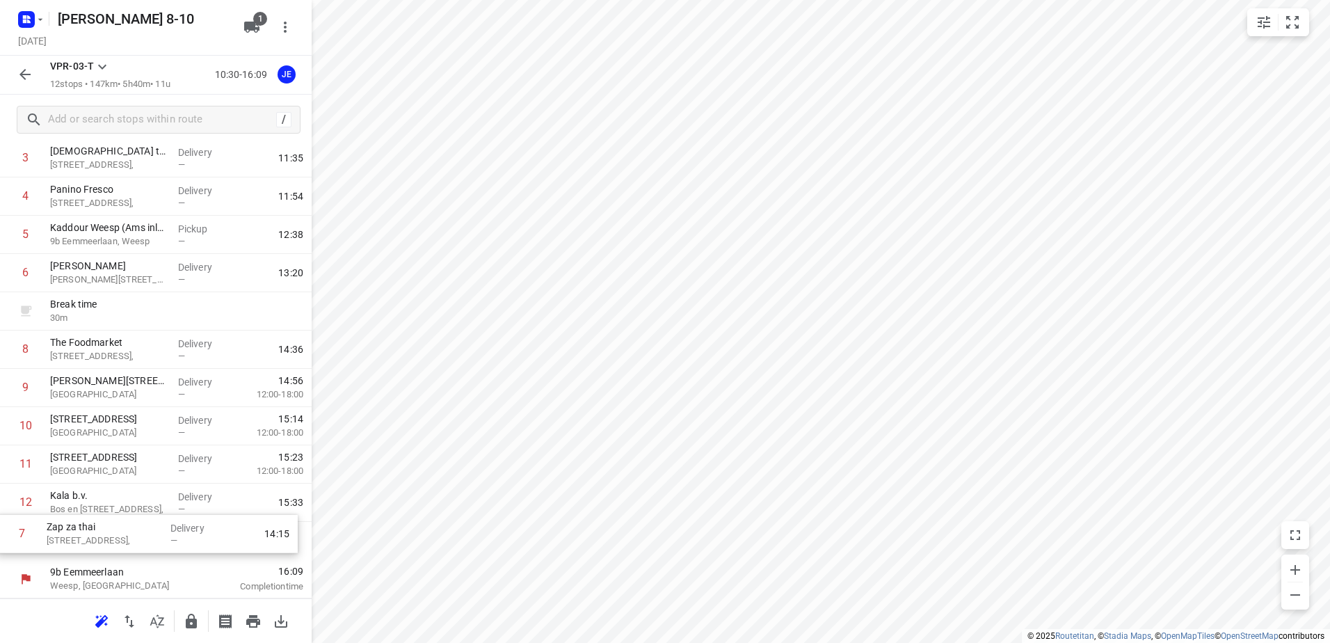
drag, startPoint x: 122, startPoint y: 499, endPoint x: 113, endPoint y: 555, distance: 56.4
click at [113, 555] on div "1 Kaddour Utrecht Haroekoeplein 111, Delivery — 11:06 2 Water & meel Haroekoepl…" at bounding box center [156, 311] width 312 height 497
drag, startPoint x: 138, startPoint y: 381, endPoint x: 141, endPoint y: 524, distance: 143.3
click at [141, 524] on div "1 Kaddour Utrecht Haroekoeplein 111, Delivery — 11:06 2 Water & meel Haroekoepl…" at bounding box center [156, 311] width 312 height 497
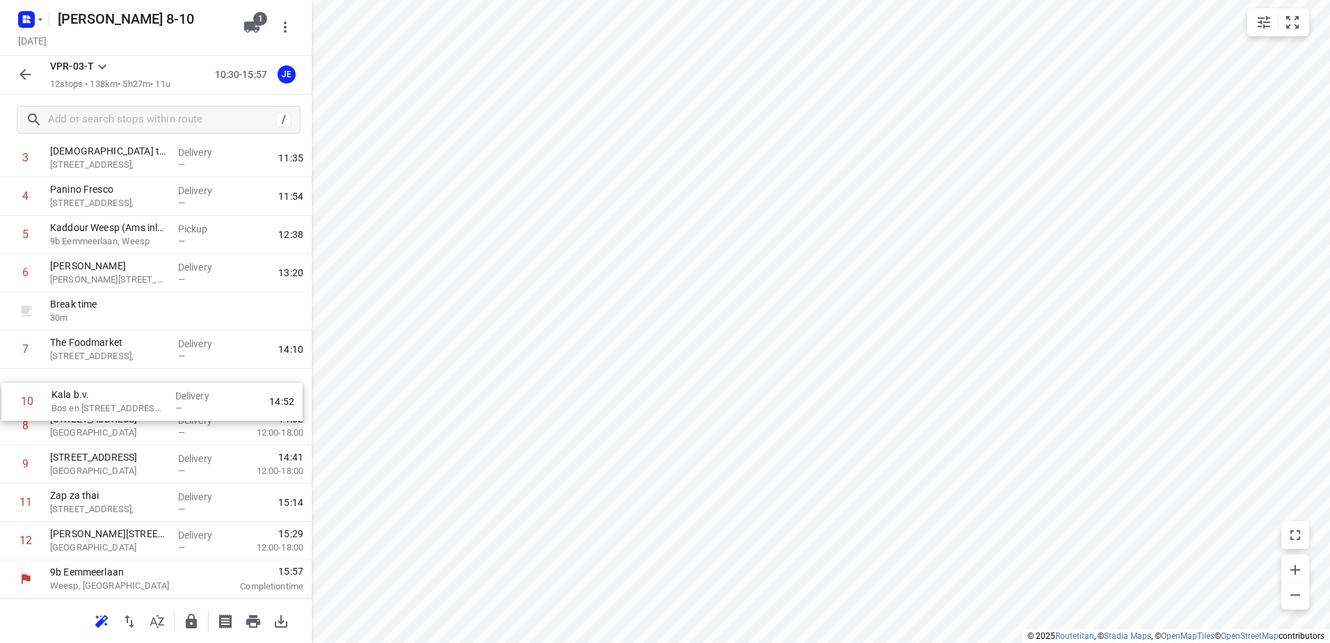
drag, startPoint x: 150, startPoint y: 460, endPoint x: 152, endPoint y: 383, distance: 77.2
click at [152, 383] on div "1 Kaddour Utrecht Haroekoeplein 111, Delivery — 11:06 2 Water & meel Haroekoepl…" at bounding box center [156, 311] width 312 height 497
drag, startPoint x: 114, startPoint y: 455, endPoint x: 127, endPoint y: 412, distance: 44.9
click at [127, 412] on div "1 Kaddour Utrecht Haroekoeplein 111, Delivery — 11:06 2 Water & meel Haroekoepl…" at bounding box center [156, 311] width 312 height 497
click at [31, 81] on icon "button" at bounding box center [25, 74] width 17 height 17
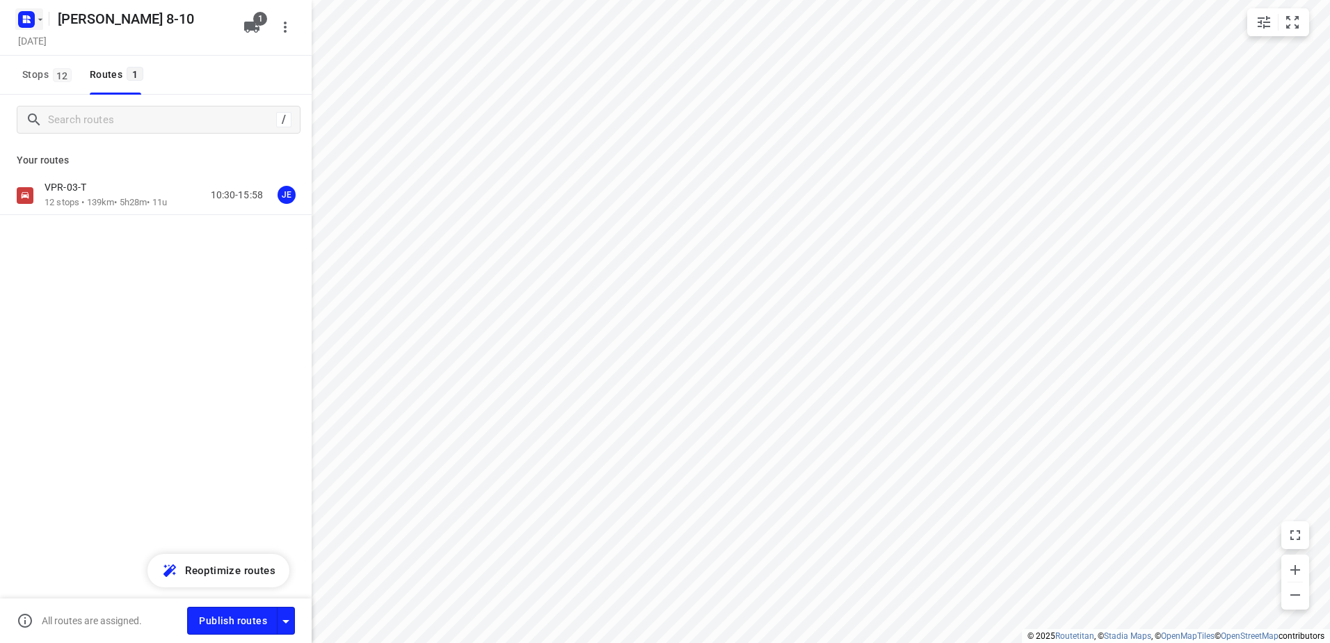
click at [30, 22] on icon "button" at bounding box center [28, 20] width 3 height 3
click at [96, 60] on button "Back to projects" at bounding box center [141, 49] width 238 height 23
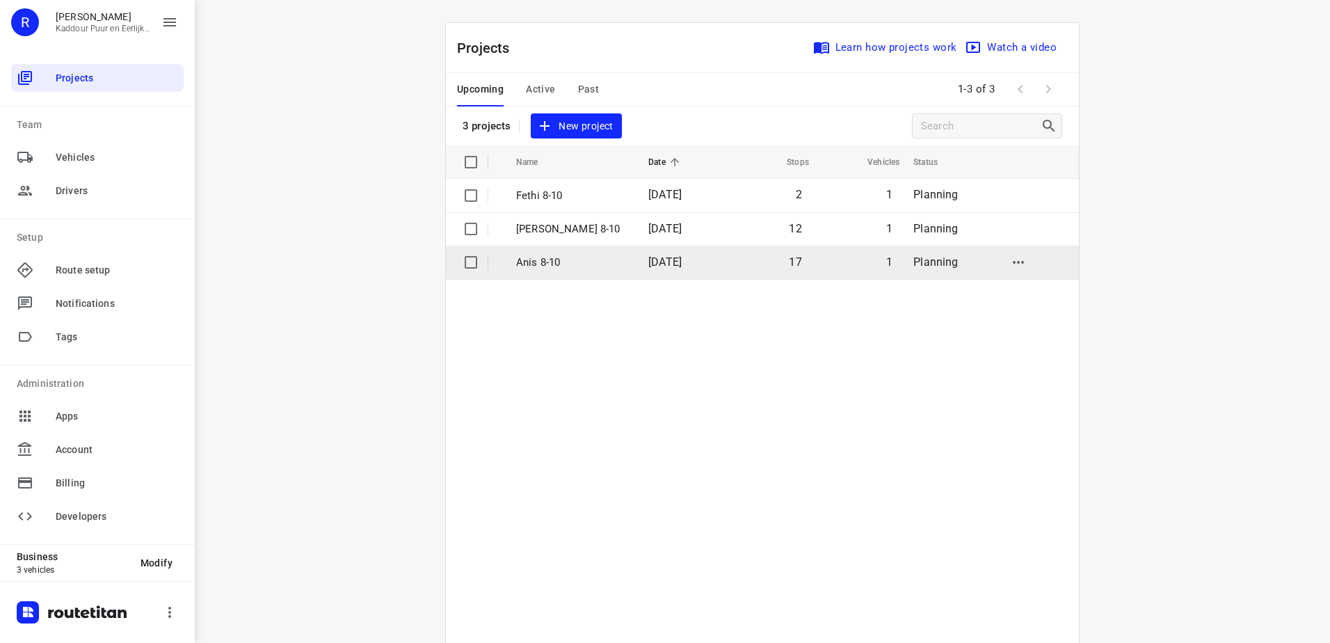
click at [559, 259] on p "Anis 8-10" at bounding box center [571, 263] width 111 height 16
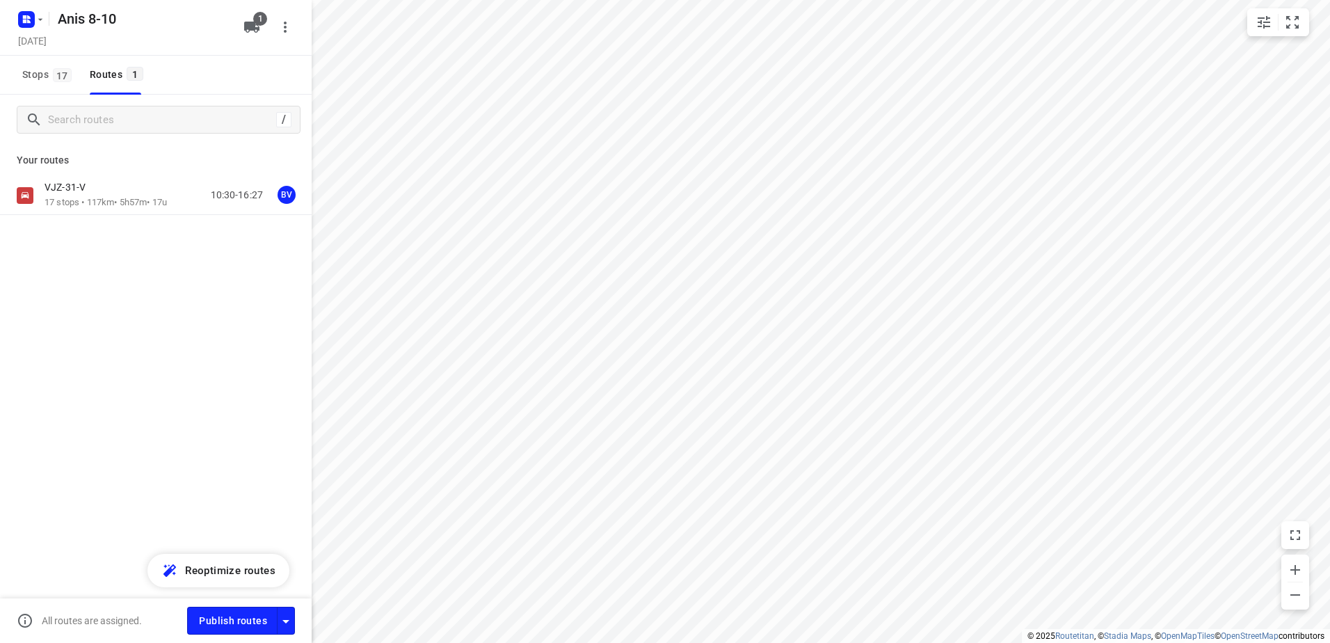
click at [96, 206] on p "17 stops • 117km • 5h57m • 17u" at bounding box center [106, 202] width 122 height 13
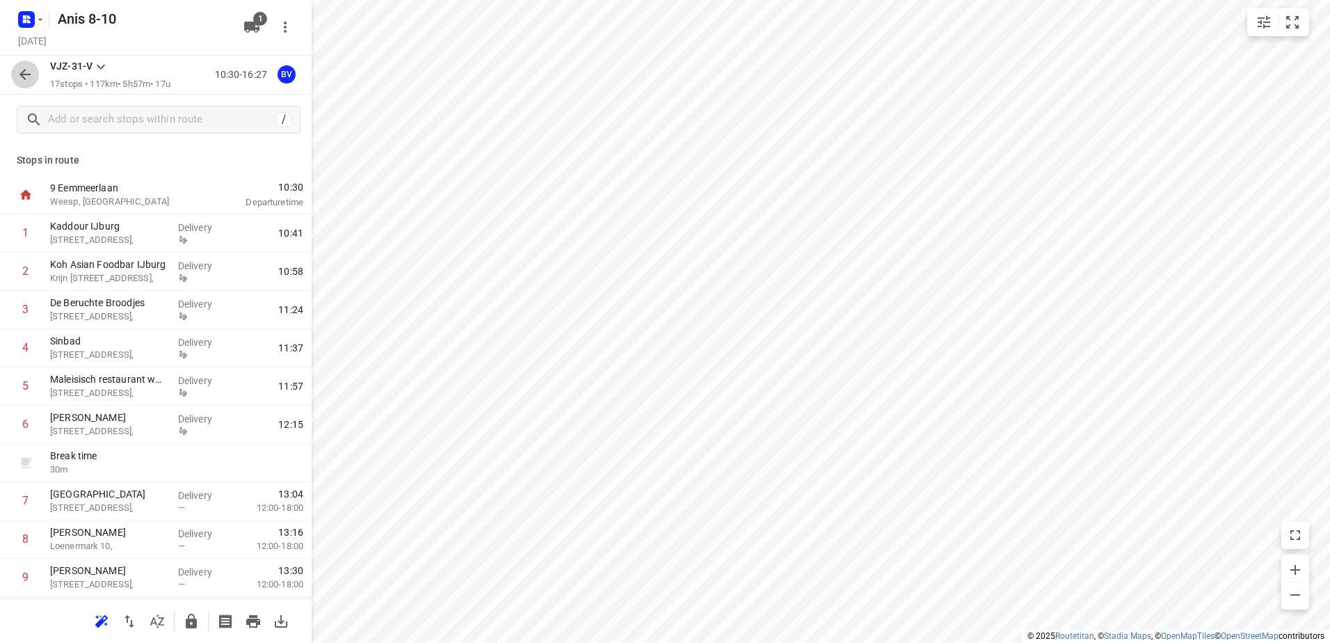
click at [29, 72] on icon "button" at bounding box center [25, 74] width 17 height 17
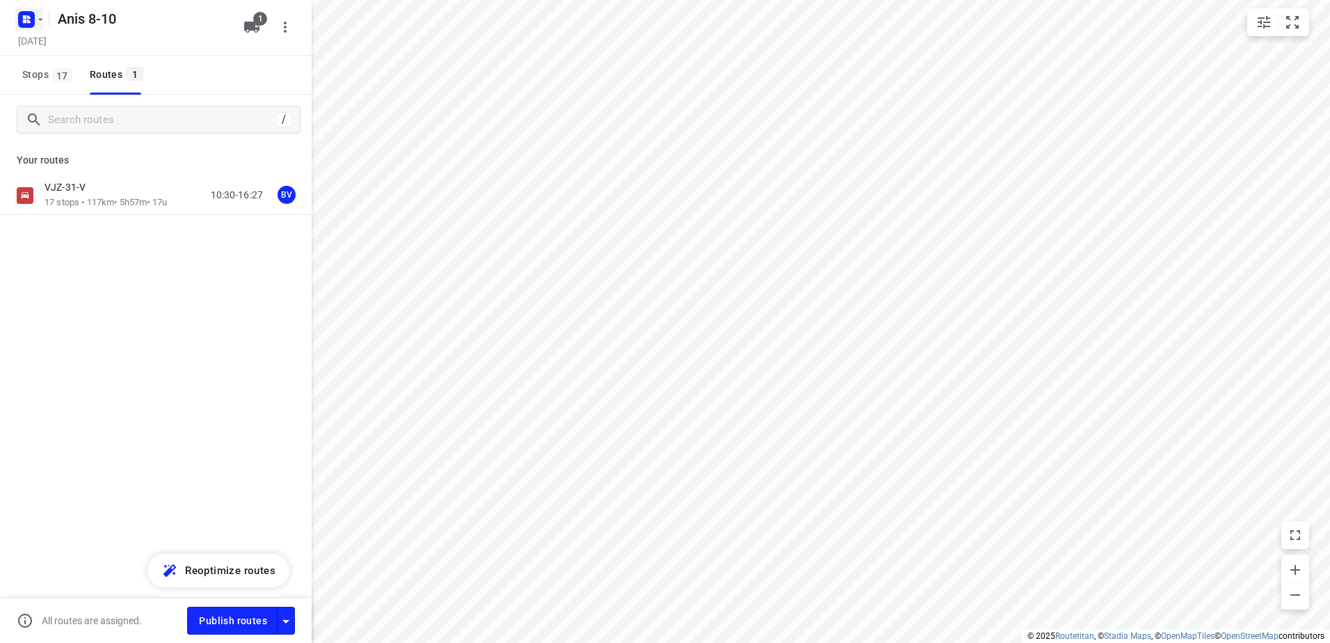
click at [32, 27] on rect "button" at bounding box center [26, 19] width 17 height 17
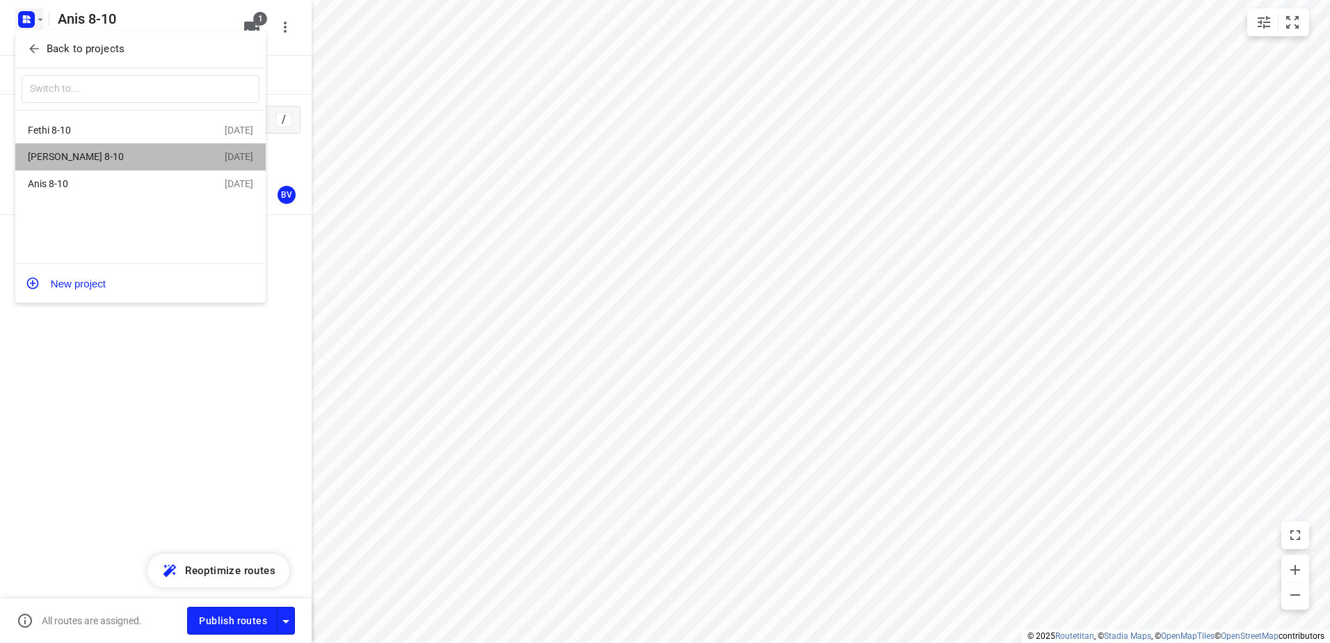
click at [106, 162] on div "[PERSON_NAME] 8-10" at bounding box center [108, 156] width 160 height 11
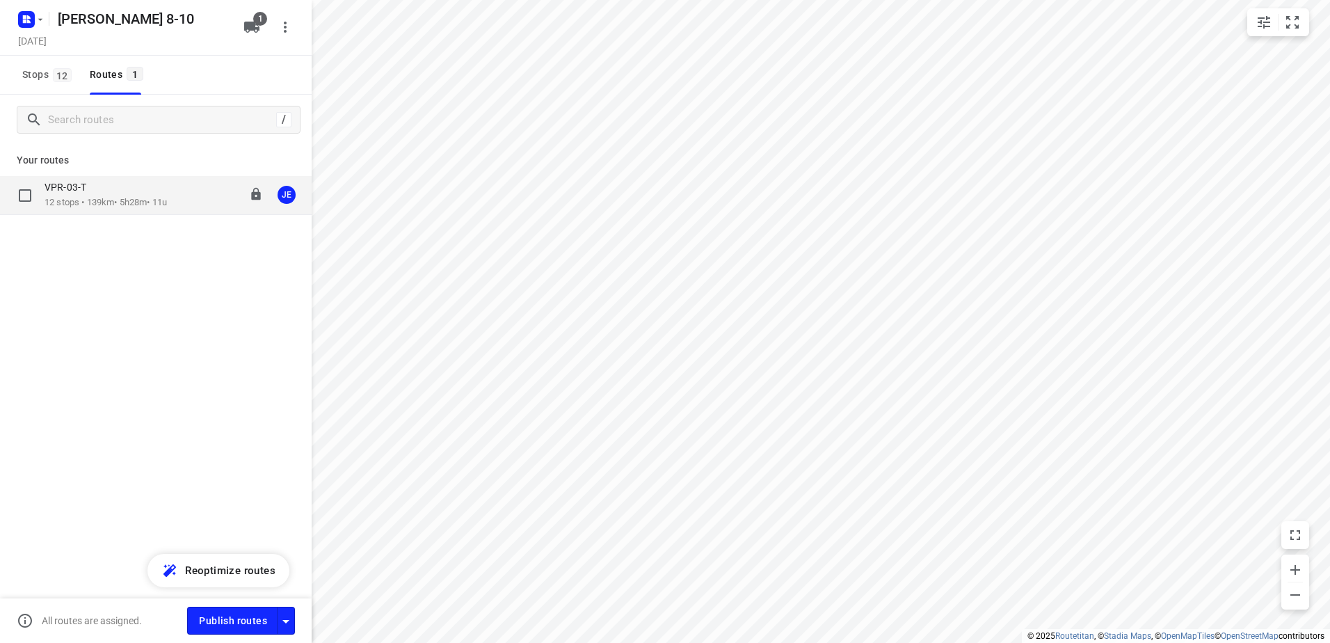
click at [99, 195] on div "VPR-03-T" at bounding box center [106, 188] width 122 height 15
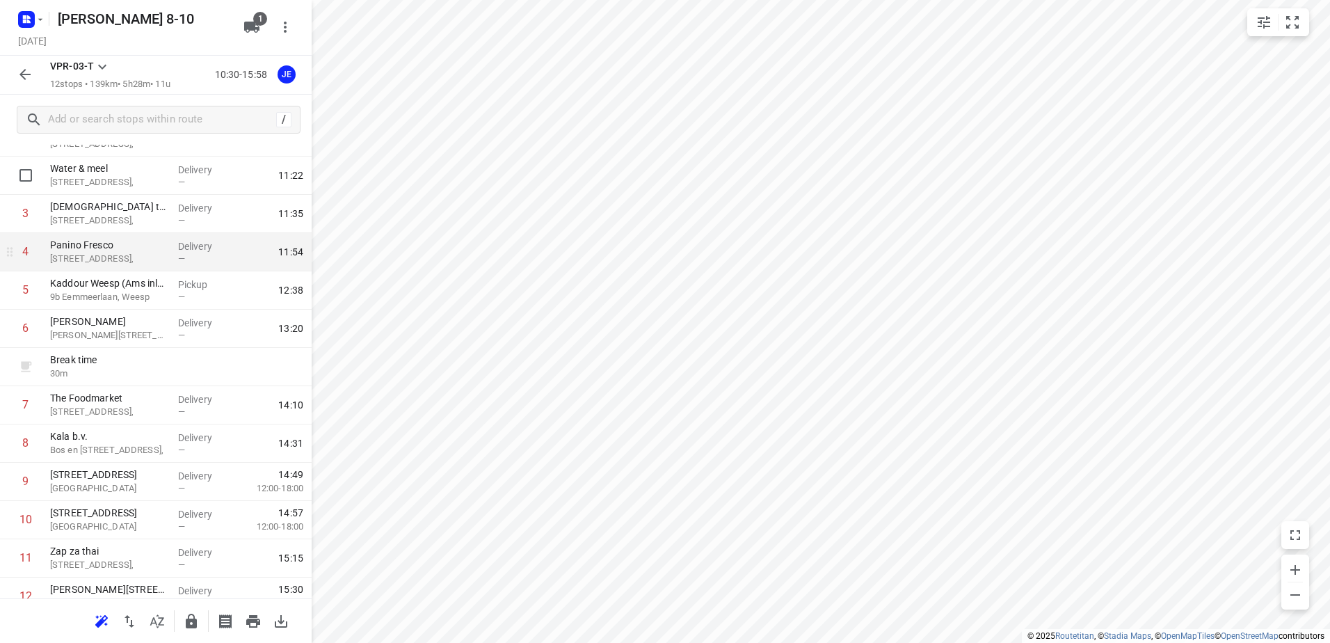
scroll to position [152, 0]
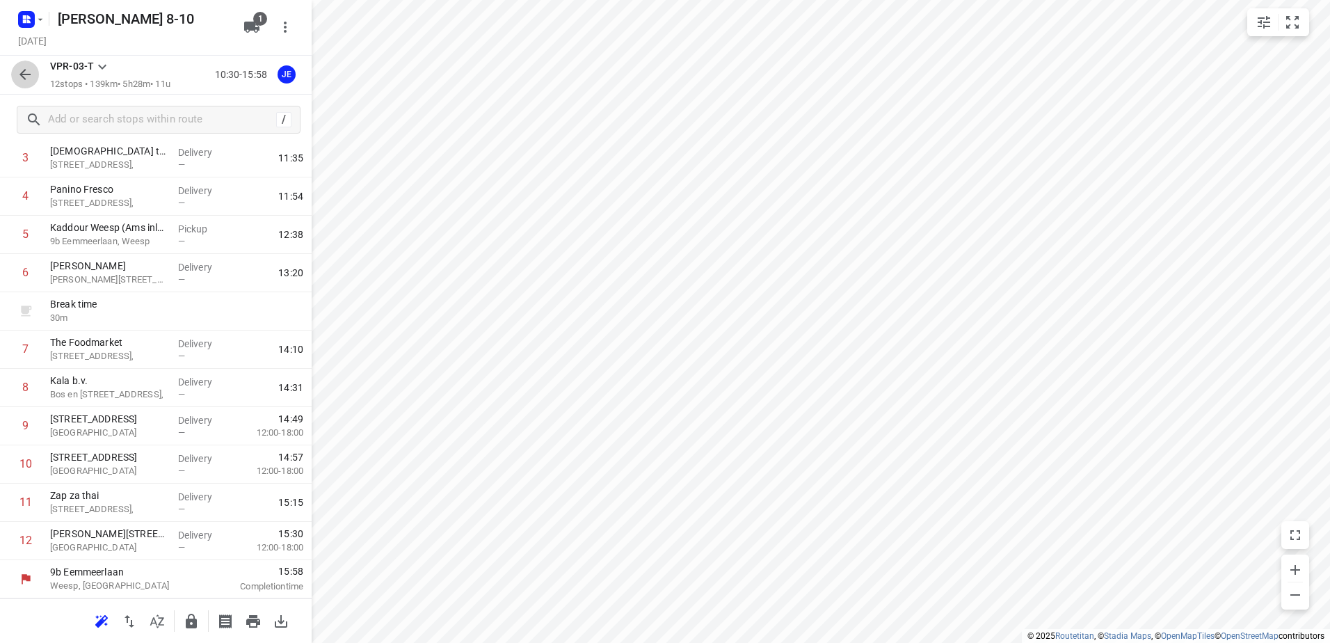
click at [35, 79] on button "button" at bounding box center [25, 75] width 28 height 28
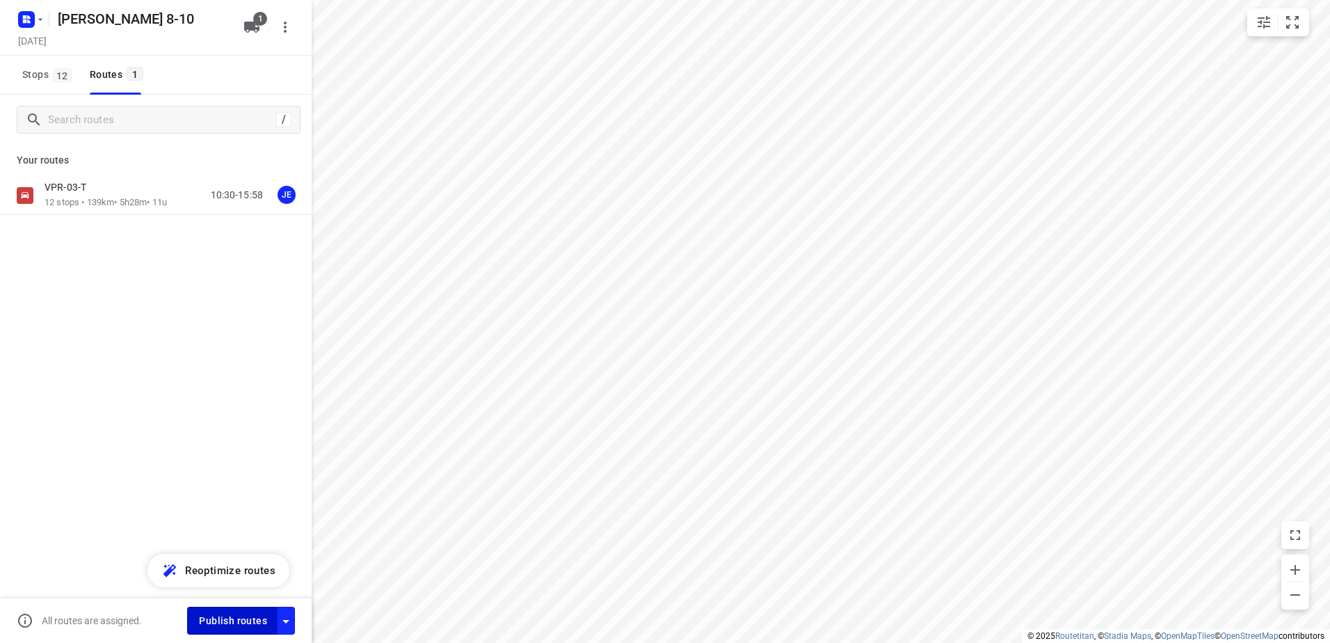
click at [206, 621] on span "Publish routes" at bounding box center [233, 620] width 68 height 17
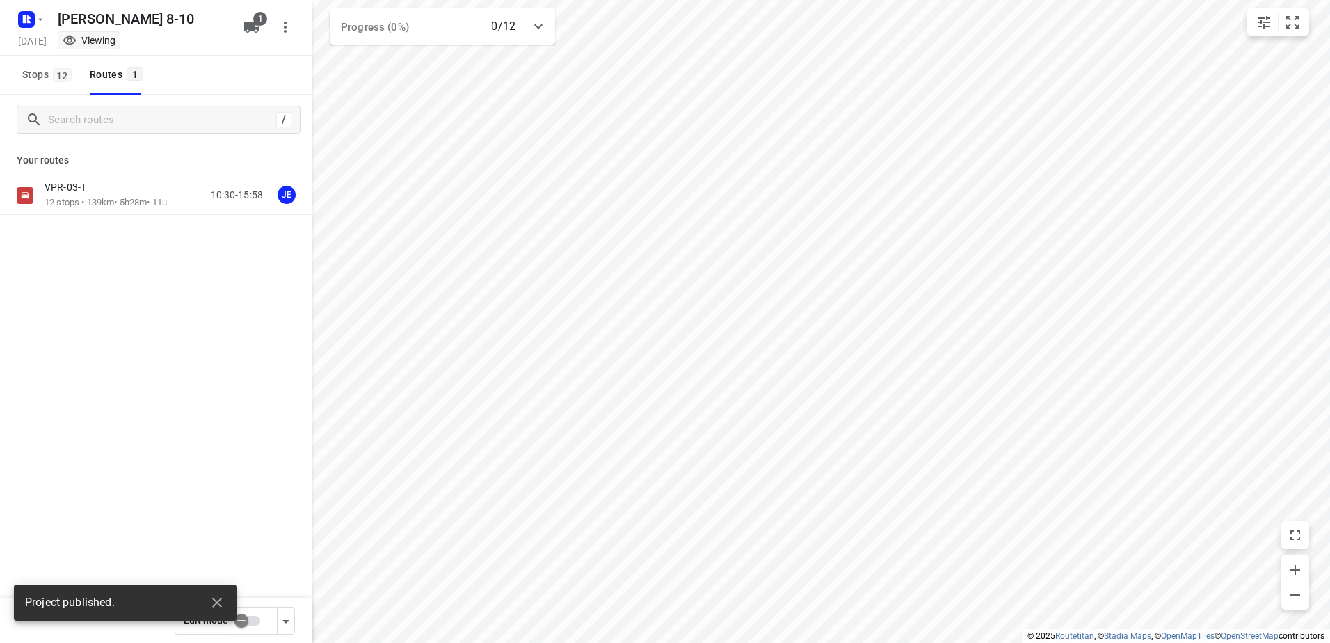
click at [32, 19] on rect "button" at bounding box center [26, 19] width 17 height 17
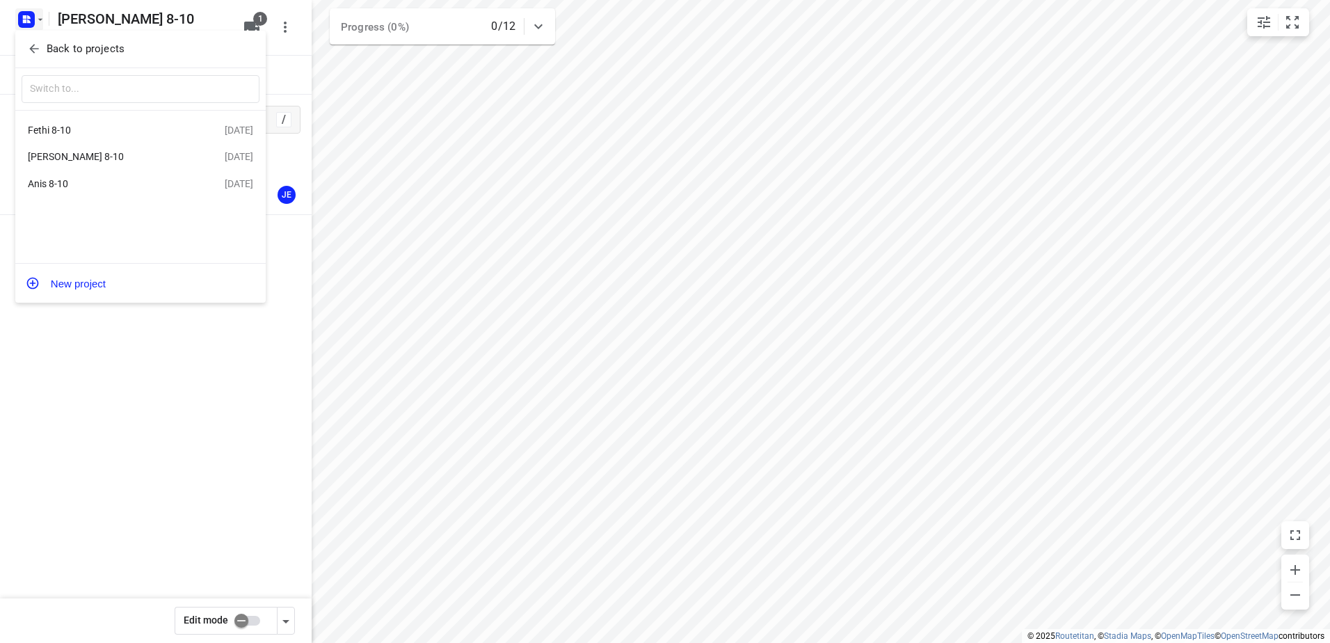
click at [115, 180] on div "Anis 8-10" at bounding box center [108, 183] width 160 height 11
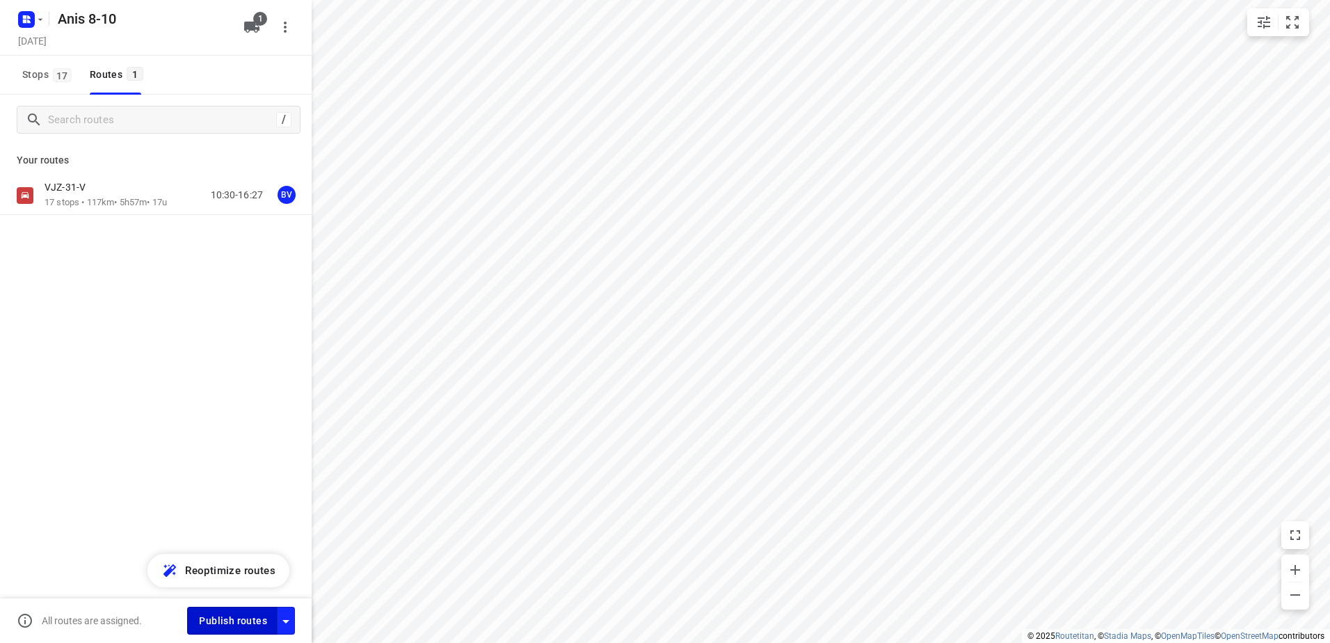
click at [219, 612] on span "Publish routes" at bounding box center [233, 620] width 68 height 17
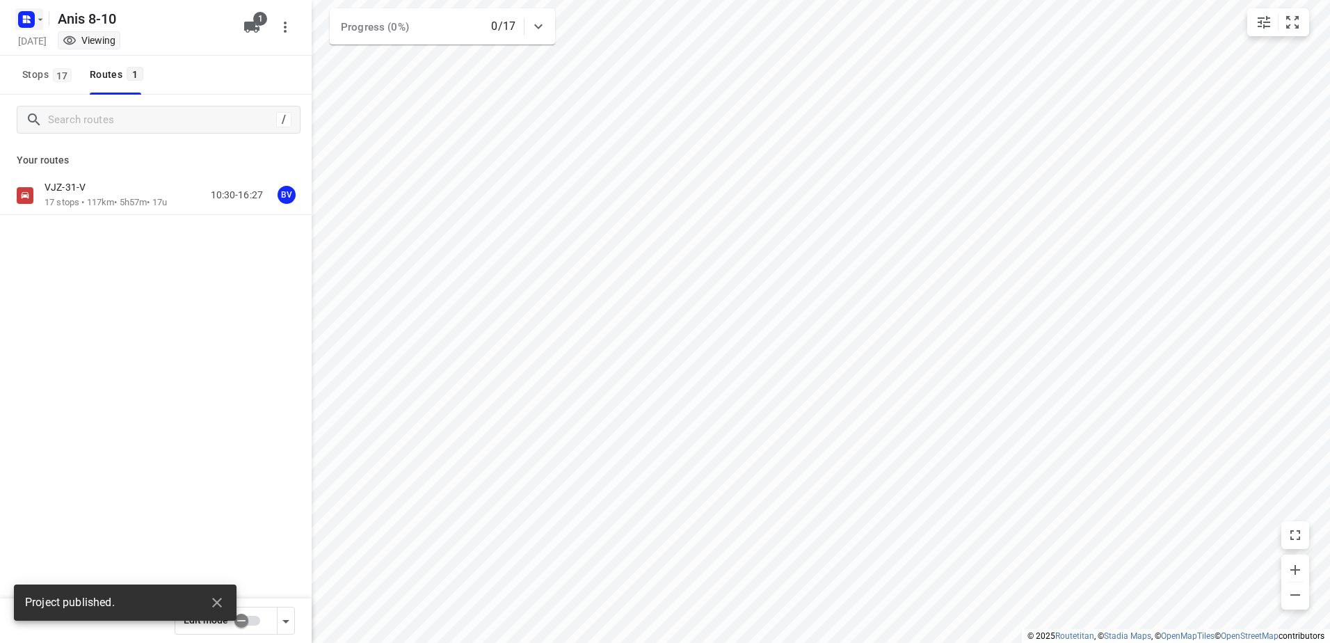
click at [29, 20] on icon "button" at bounding box center [26, 19] width 22 height 22
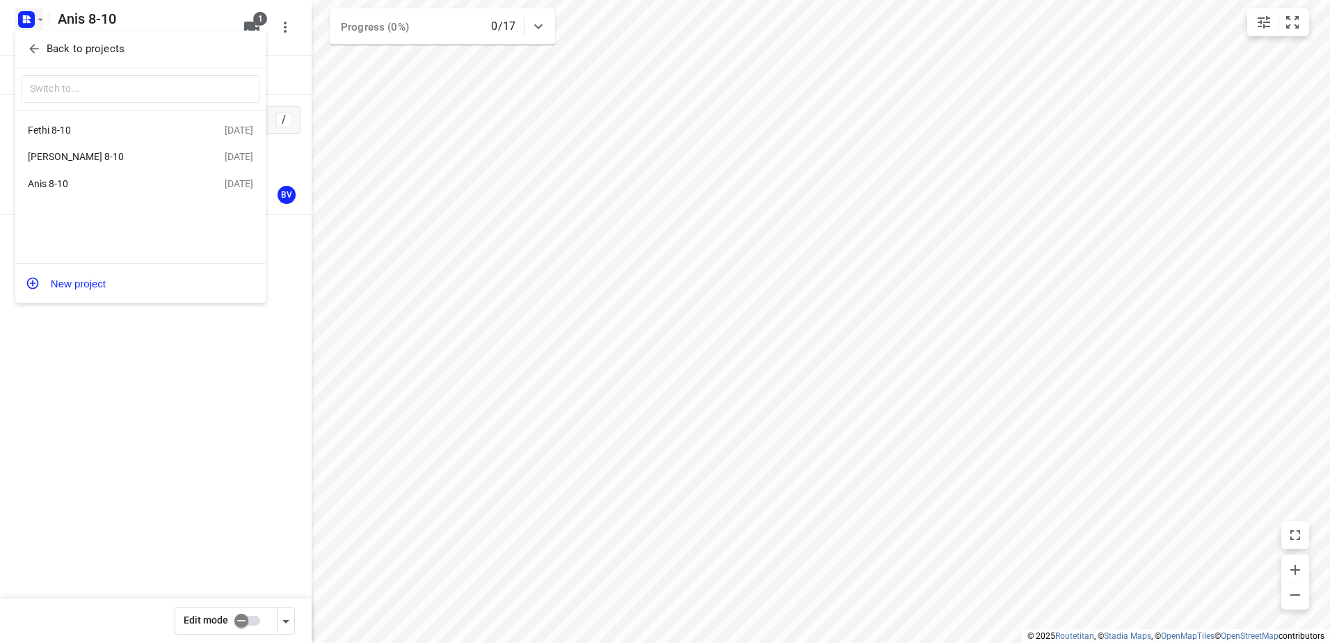
click at [114, 122] on div "Fethi 8-10" at bounding box center [126, 130] width 197 height 17
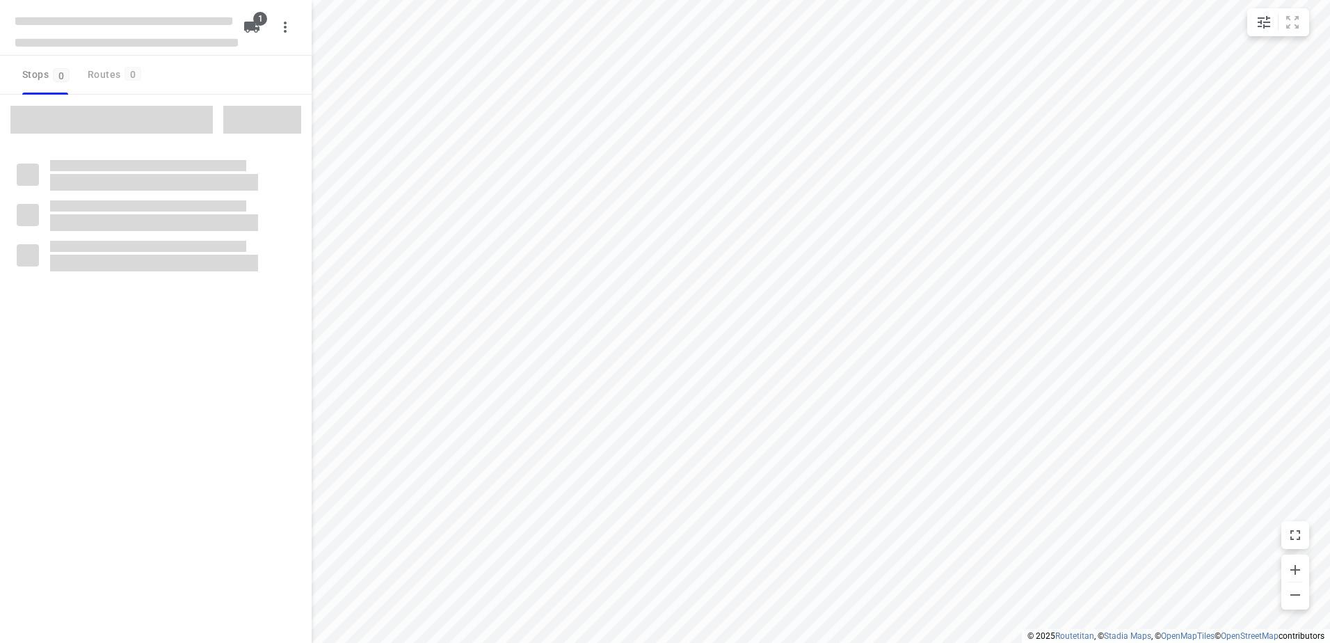
type input "distance"
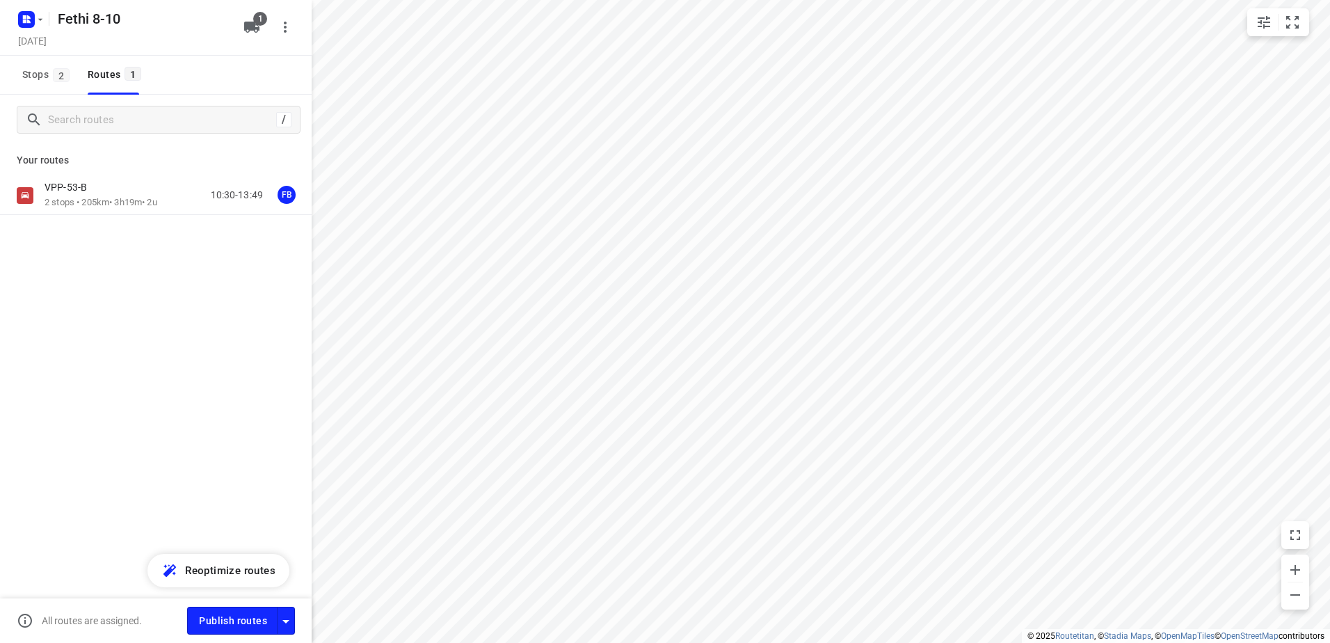
click at [136, 216] on div "VPP-53-B 2 stops • 205km • 3h19m • 2u 10:30-13:49 FB" at bounding box center [156, 244] width 312 height 136
click at [136, 192] on div "VPP-53-B" at bounding box center [101, 188] width 113 height 15
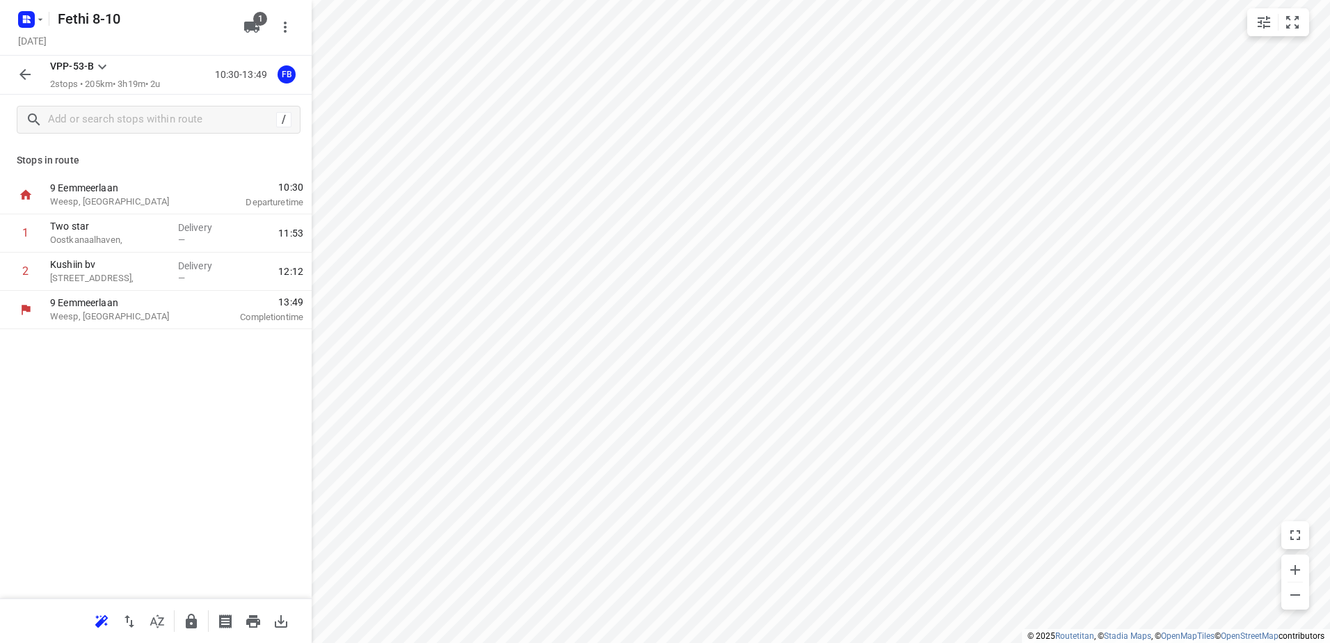
click at [22, 84] on button "button" at bounding box center [25, 75] width 28 height 28
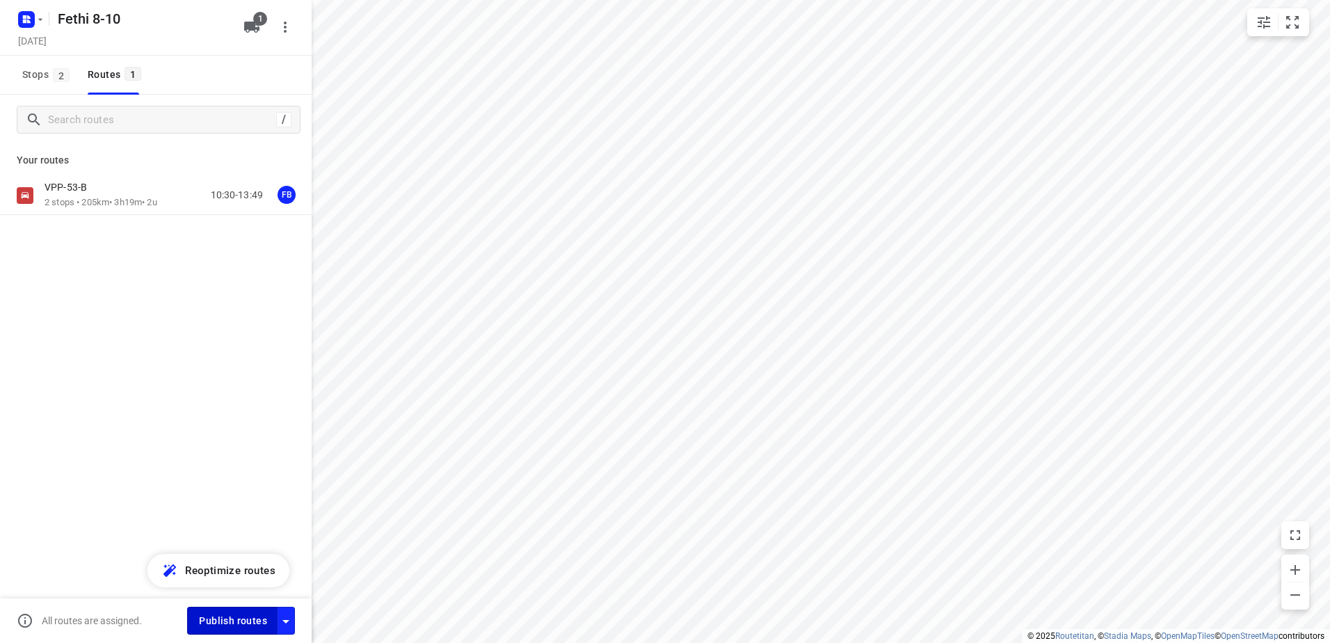
click at [214, 622] on span "Publish routes" at bounding box center [233, 620] width 68 height 17
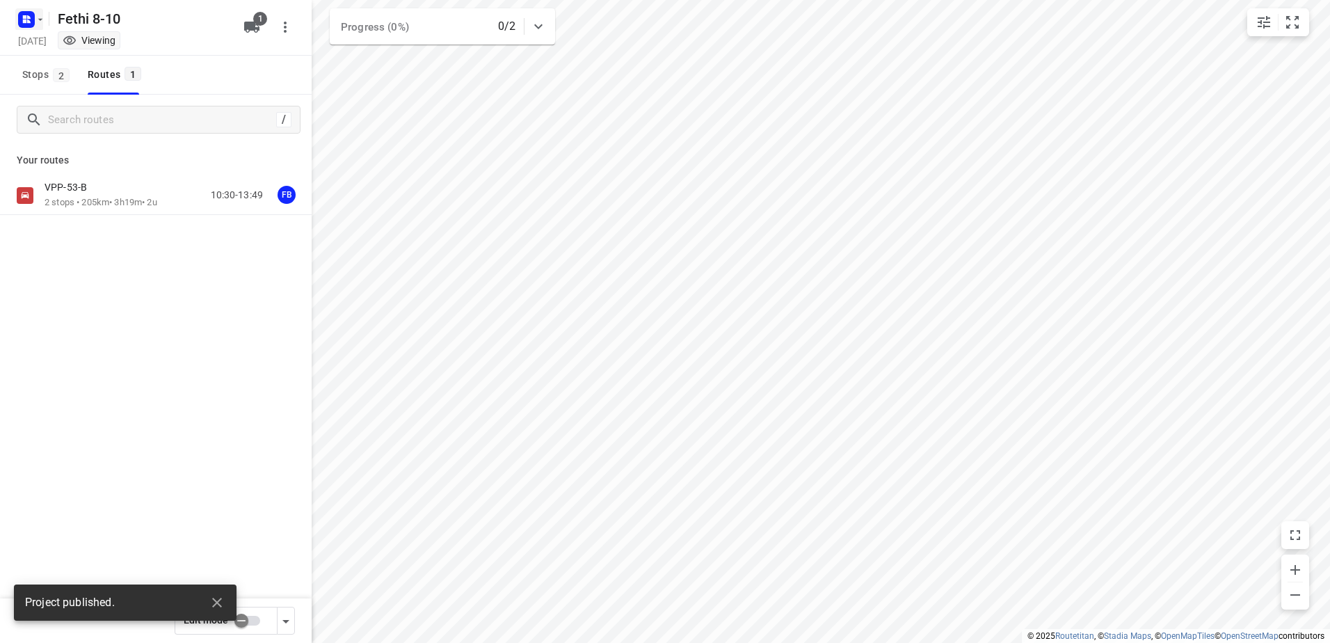
click at [22, 17] on rect "button" at bounding box center [26, 19] width 17 height 17
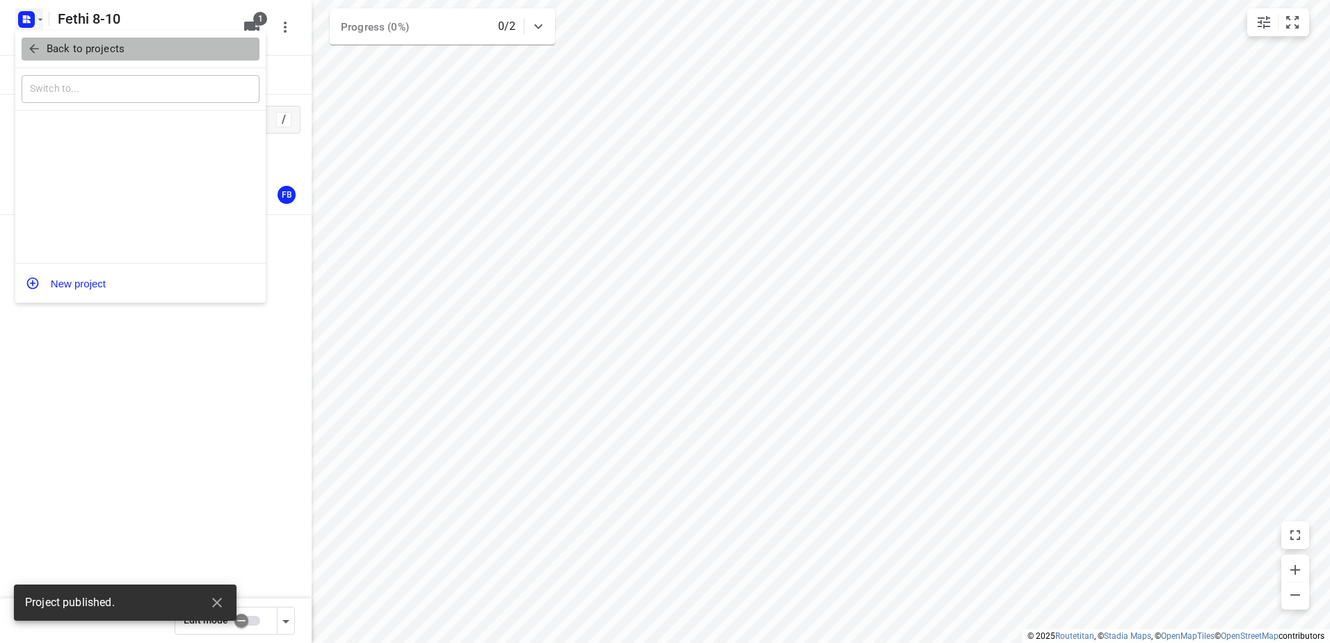
click at [81, 40] on button "Back to projects" at bounding box center [141, 49] width 238 height 23
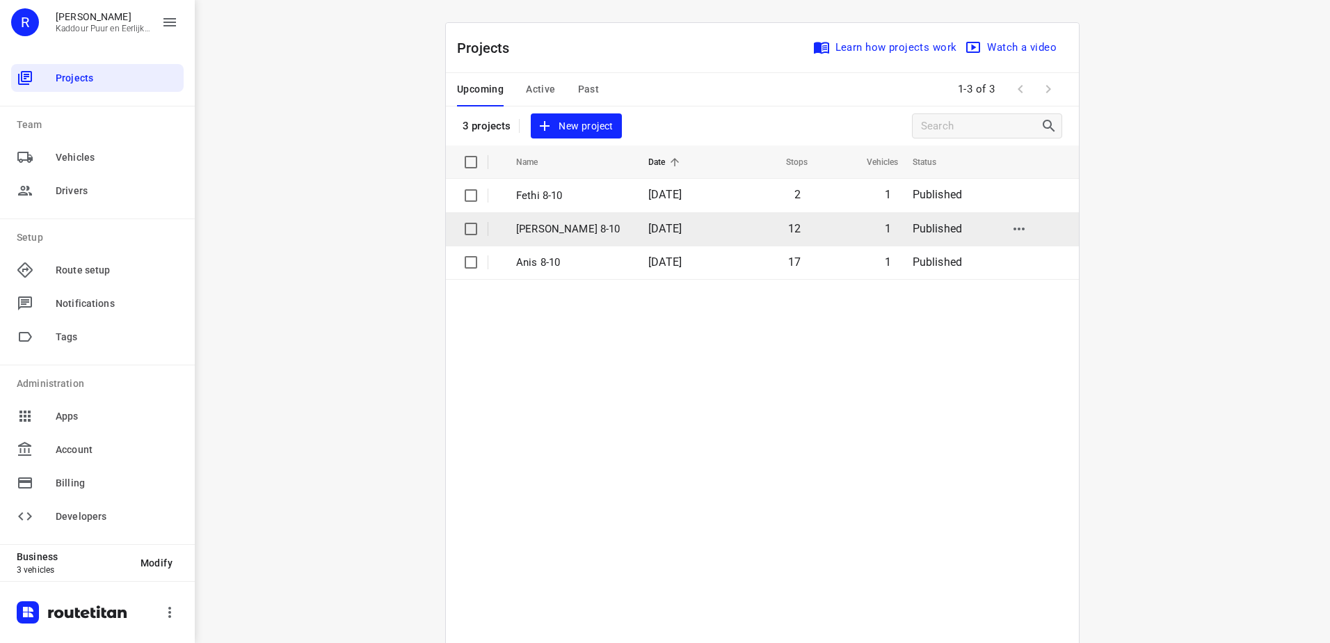
click at [597, 221] on p "[PERSON_NAME] 8-10" at bounding box center [571, 229] width 111 height 16
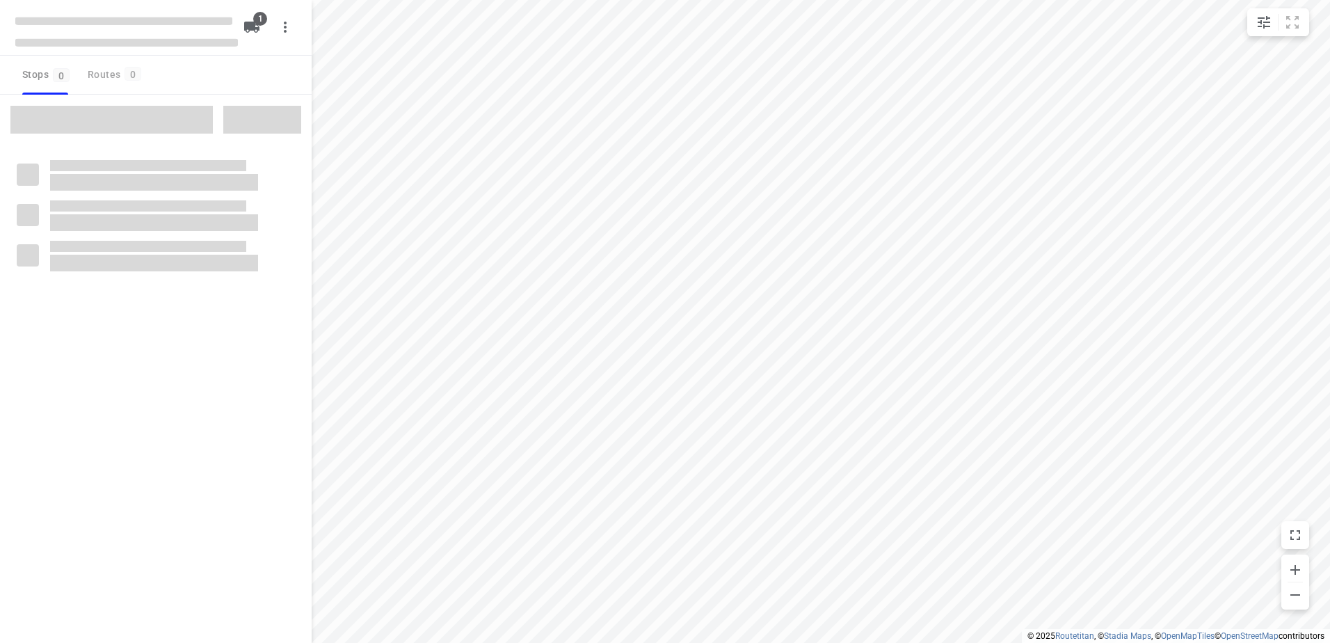
type input "distance"
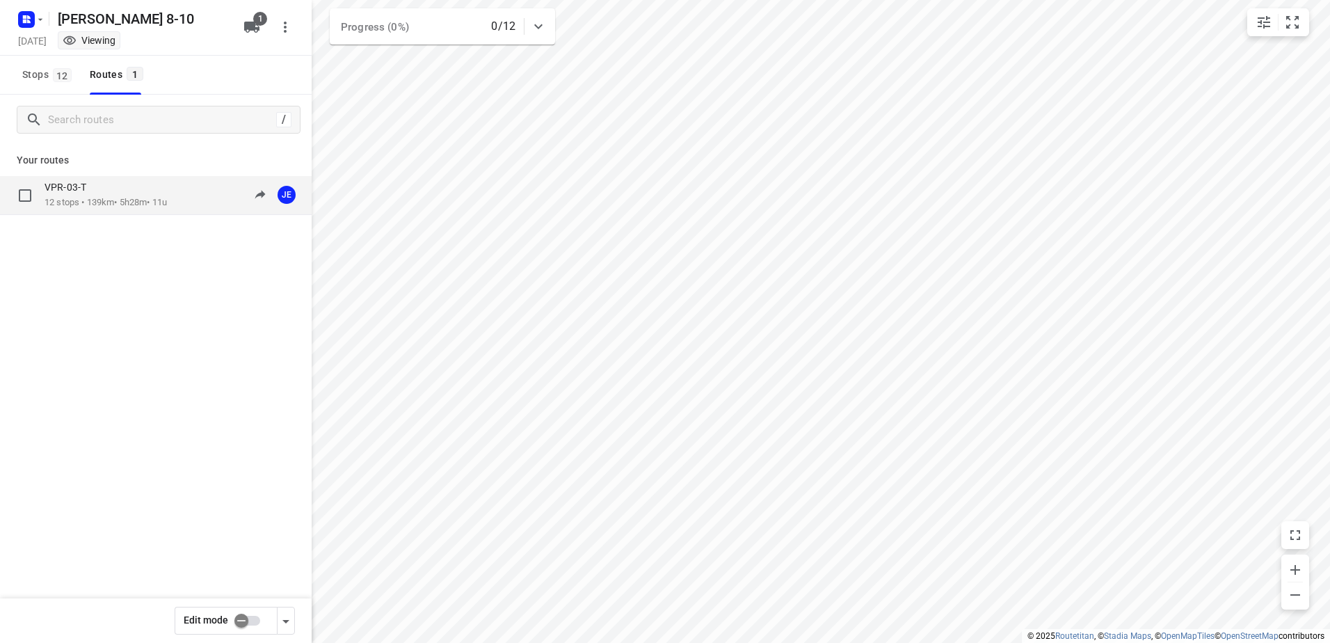
click at [103, 198] on p "12 stops • 139km • 5h28m • 11u" at bounding box center [106, 202] width 122 height 13
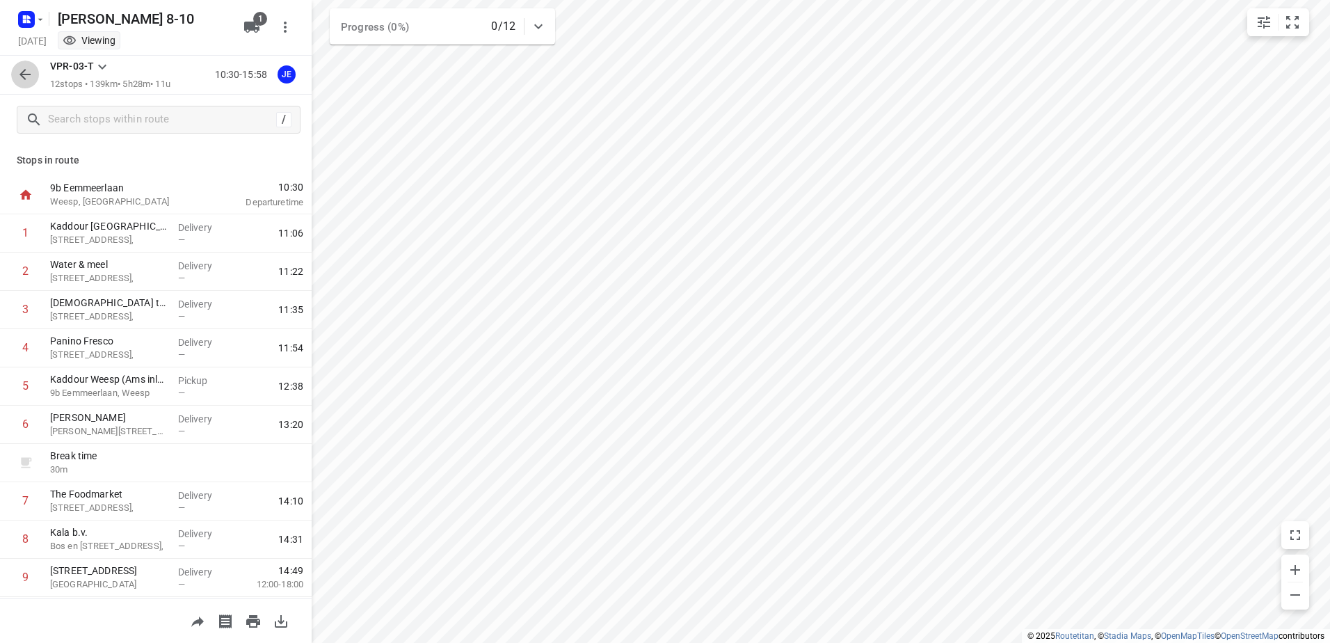
click at [31, 78] on icon "button" at bounding box center [25, 74] width 17 height 17
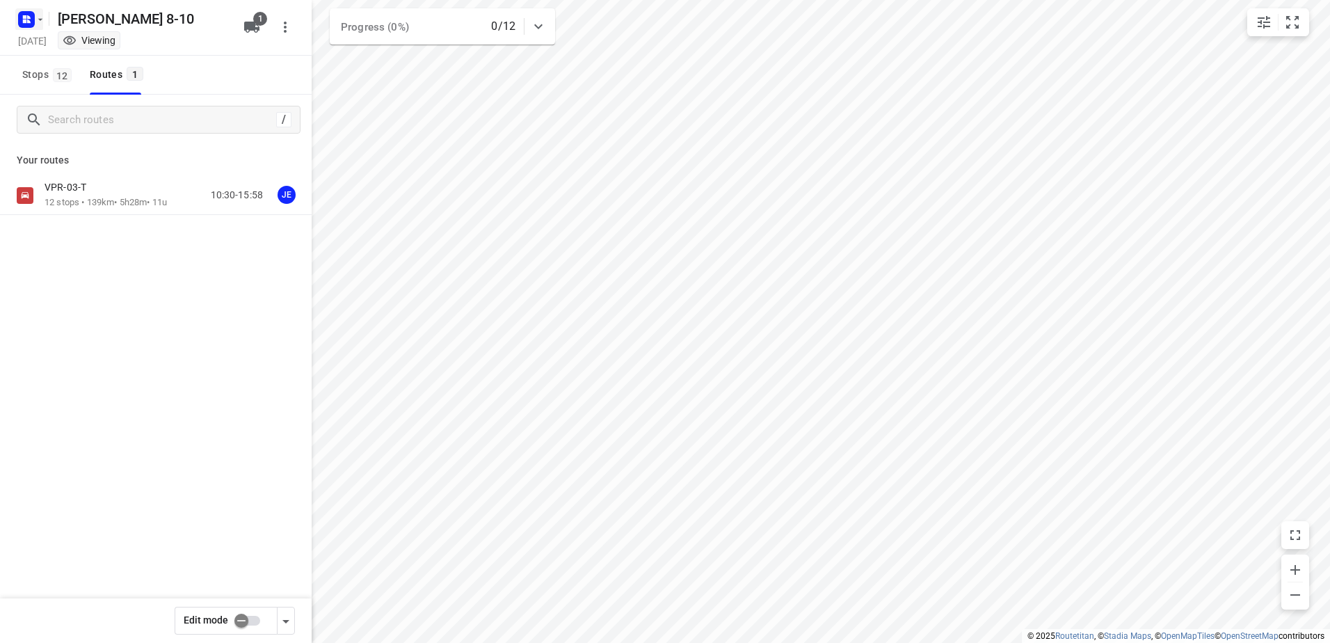
click at [41, 18] on icon "button" at bounding box center [40, 19] width 11 height 11
click at [72, 48] on p "Back to projects" at bounding box center [86, 49] width 78 height 16
